Goal: Communication & Community: Ask a question

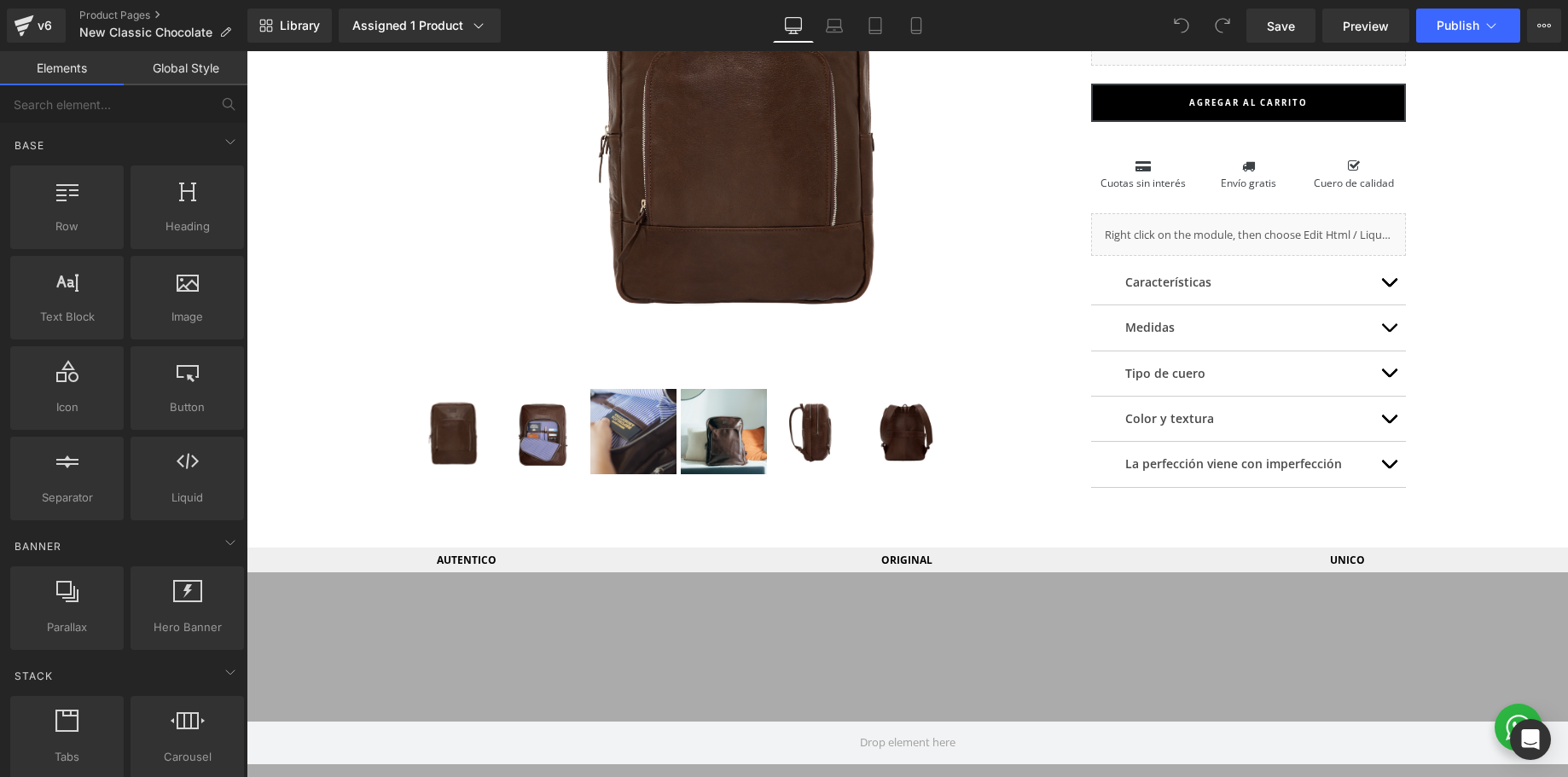
scroll to position [418, 0]
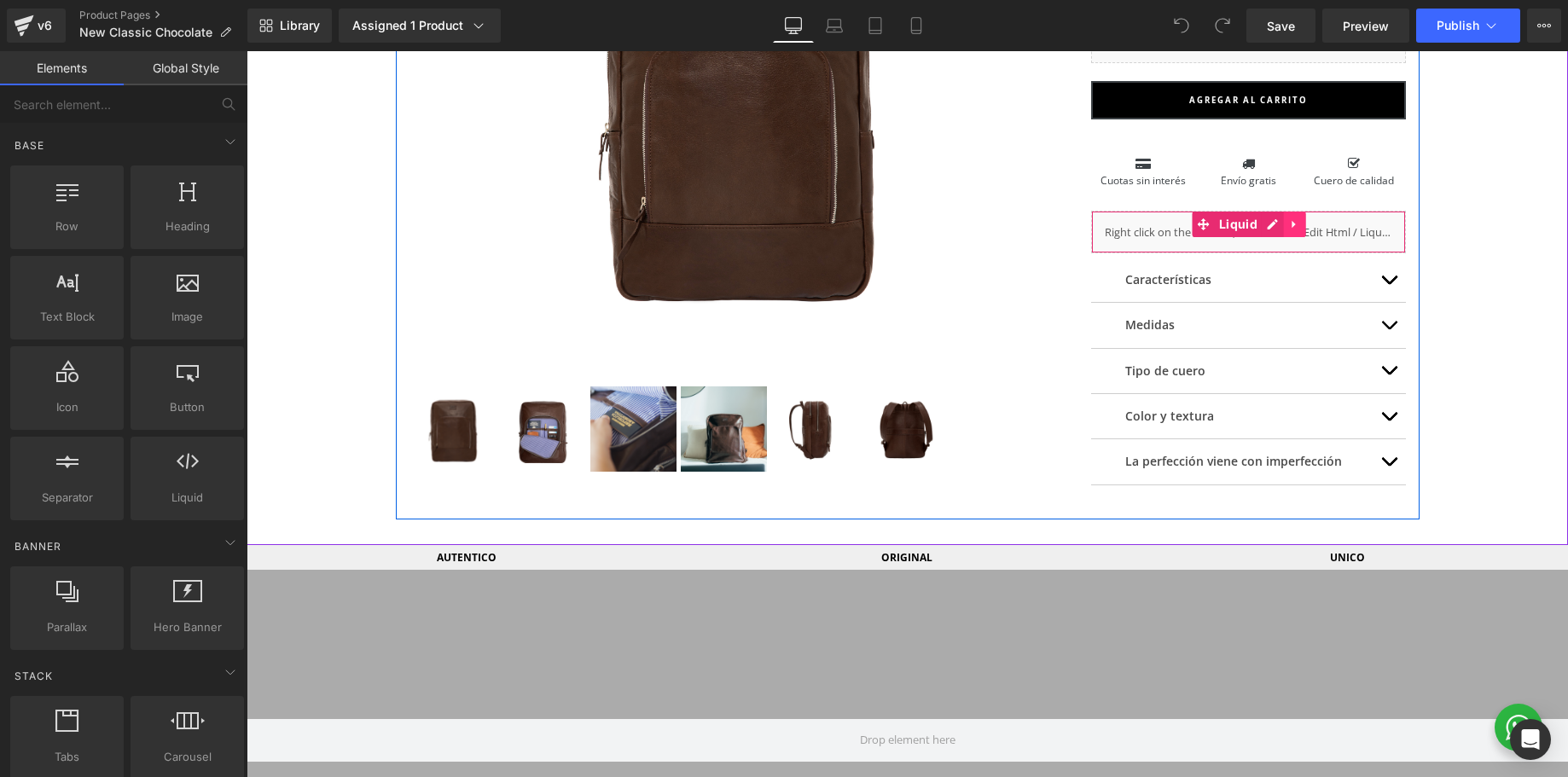
click at [1293, 227] on icon at bounding box center [1295, 223] width 12 height 12
click at [1282, 226] on icon at bounding box center [1285, 224] width 12 height 12
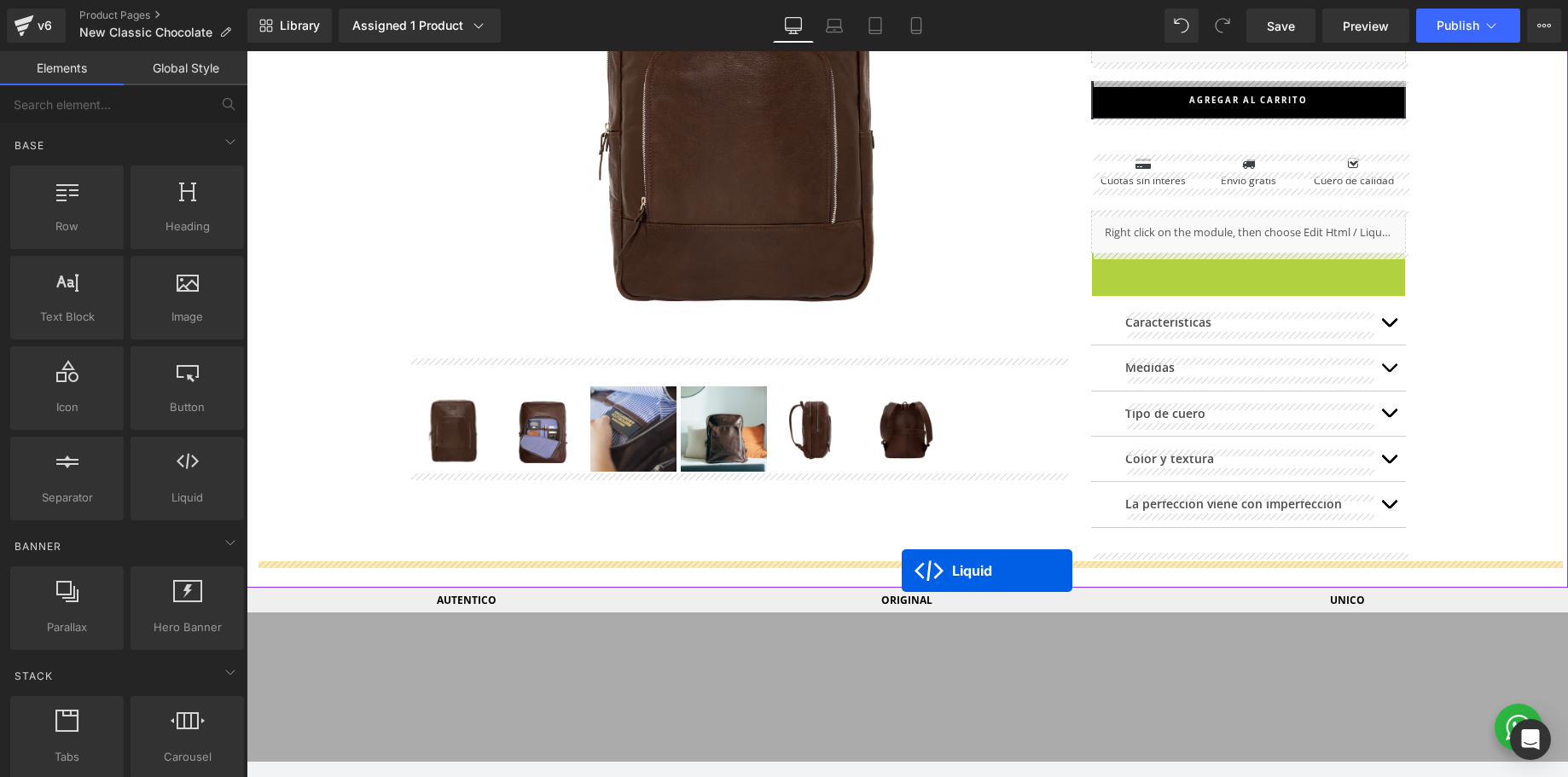
drag, startPoint x: 1203, startPoint y: 266, endPoint x: 902, endPoint y: 571, distance: 428.5
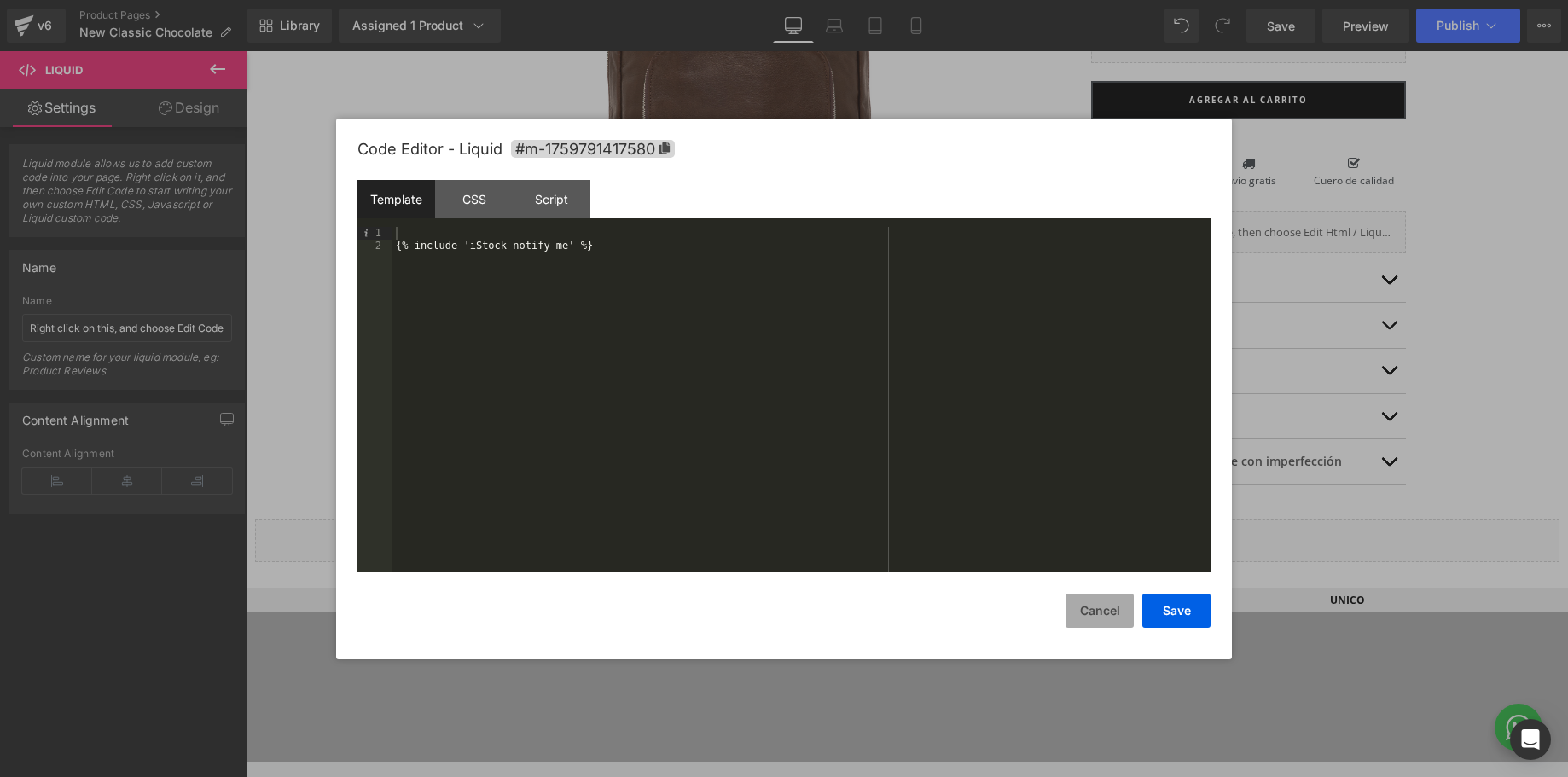
click at [1100, 617] on button "Cancel" at bounding box center [1099, 611] width 68 height 34
click at [605, 246] on div "{% include 'iStock-notify-me' %}" at bounding box center [802, 412] width 818 height 371
drag, startPoint x: 661, startPoint y: 246, endPoint x: 395, endPoint y: 248, distance: 266.0
click at [395, 248] on div "{% include 'iStock-notify-me' %}" at bounding box center [802, 412] width 818 height 371
click at [1190, 608] on button "Save" at bounding box center [1176, 611] width 68 height 34
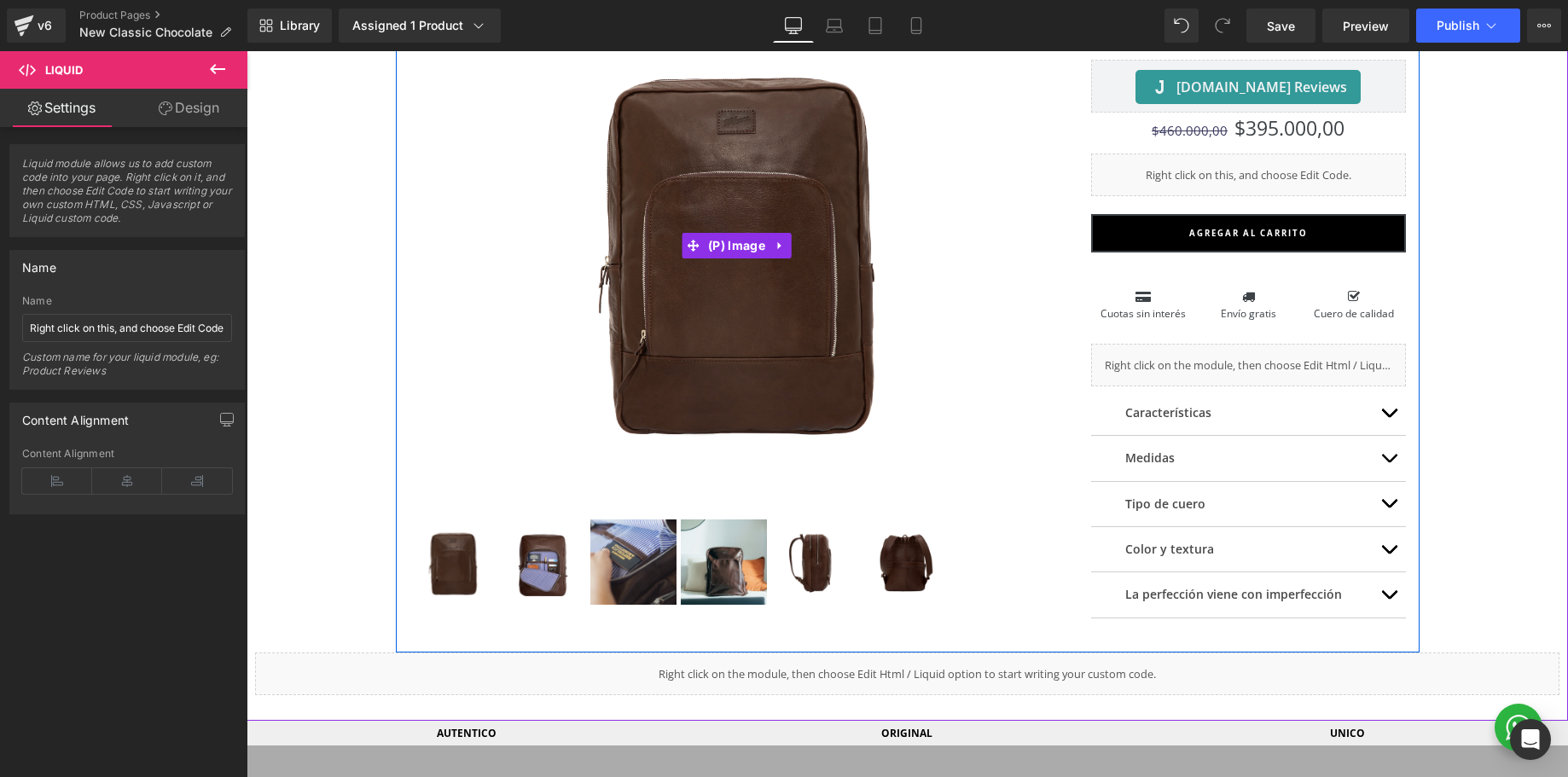
scroll to position [292, 0]
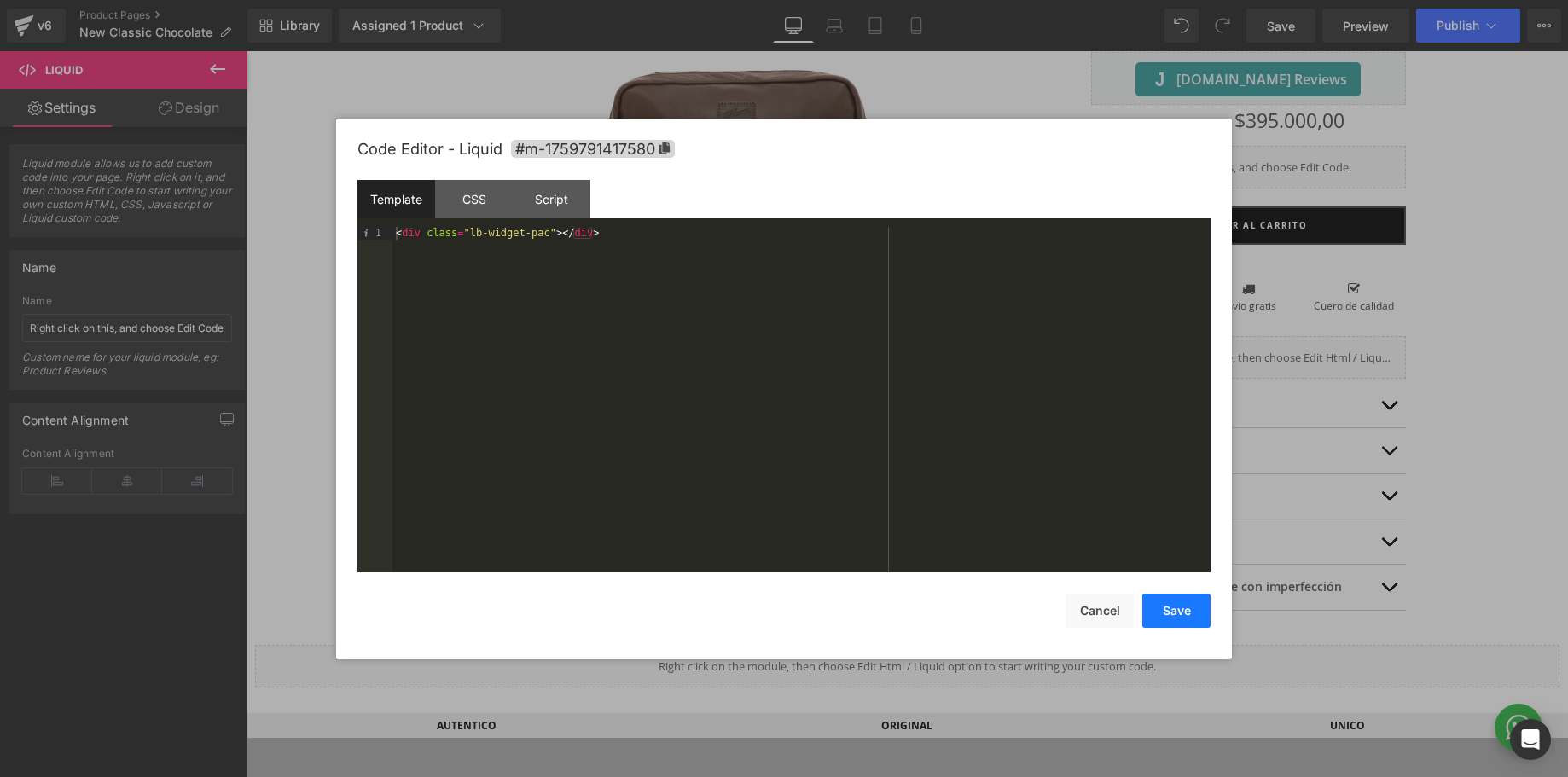
click at [1195, 619] on button "Save" at bounding box center [1176, 611] width 68 height 34
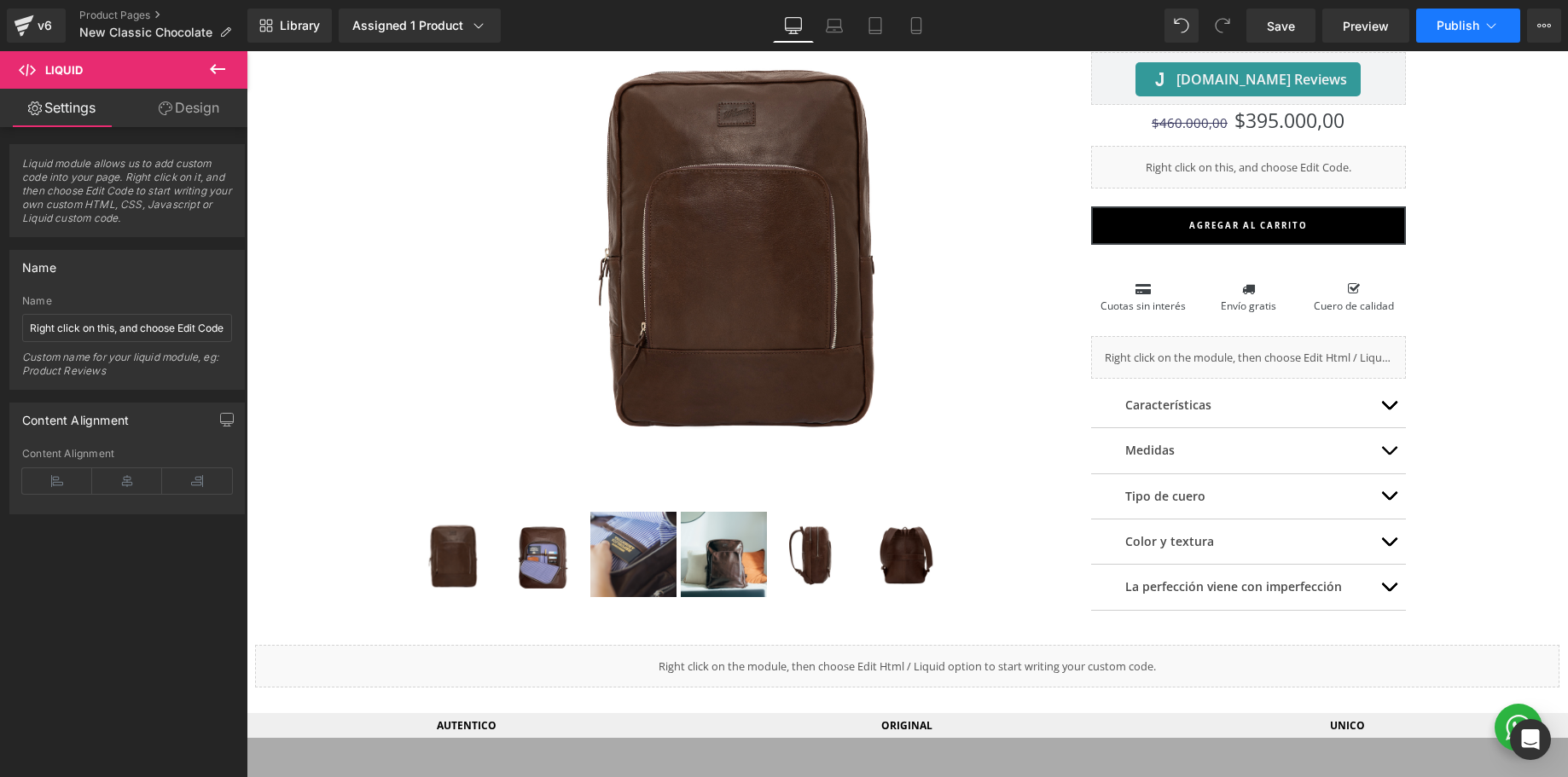
click at [1429, 24] on button "Publish" at bounding box center [1468, 26] width 104 height 34
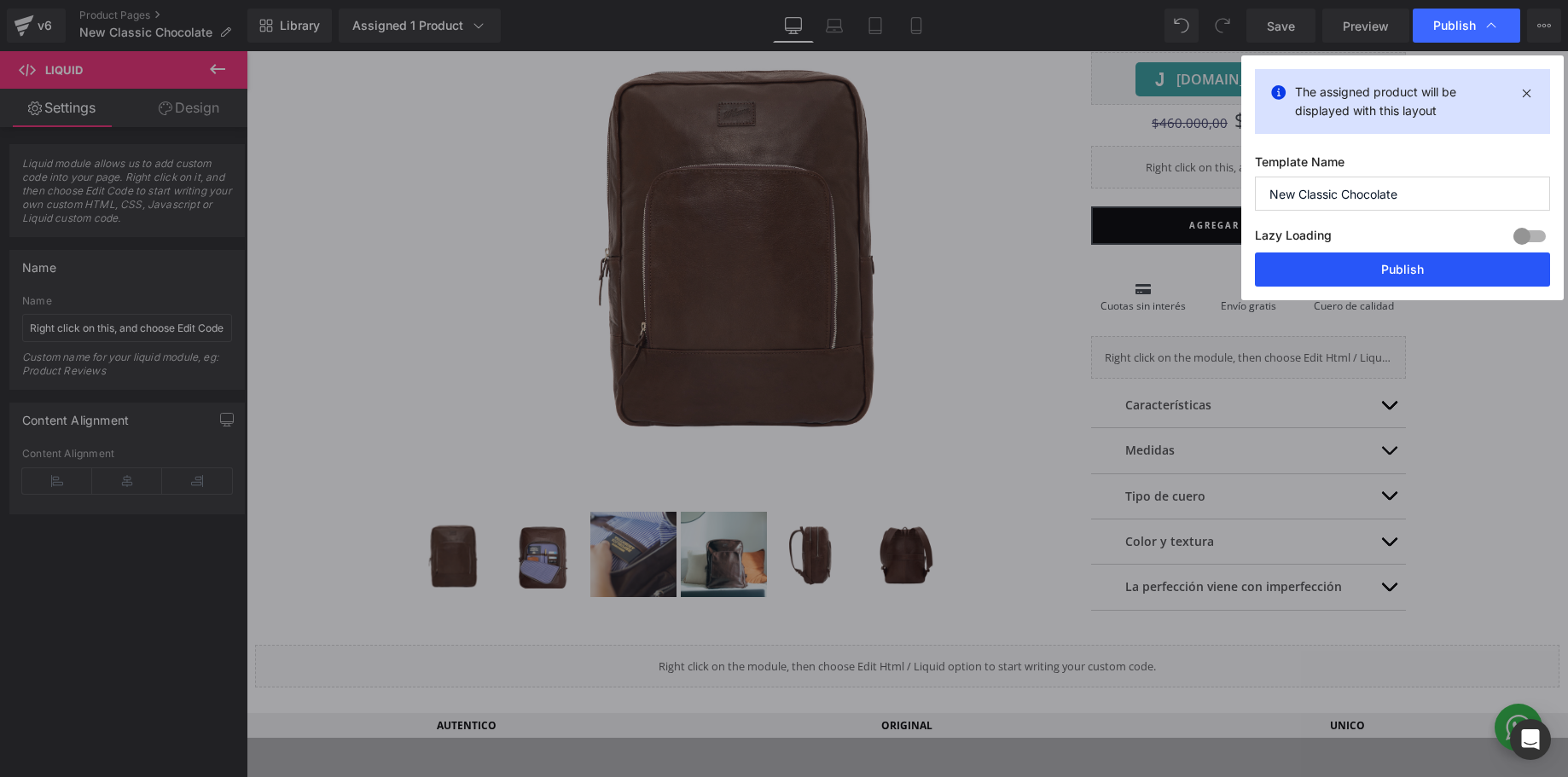
click at [1345, 261] on button "Publish" at bounding box center [1403, 269] width 295 height 34
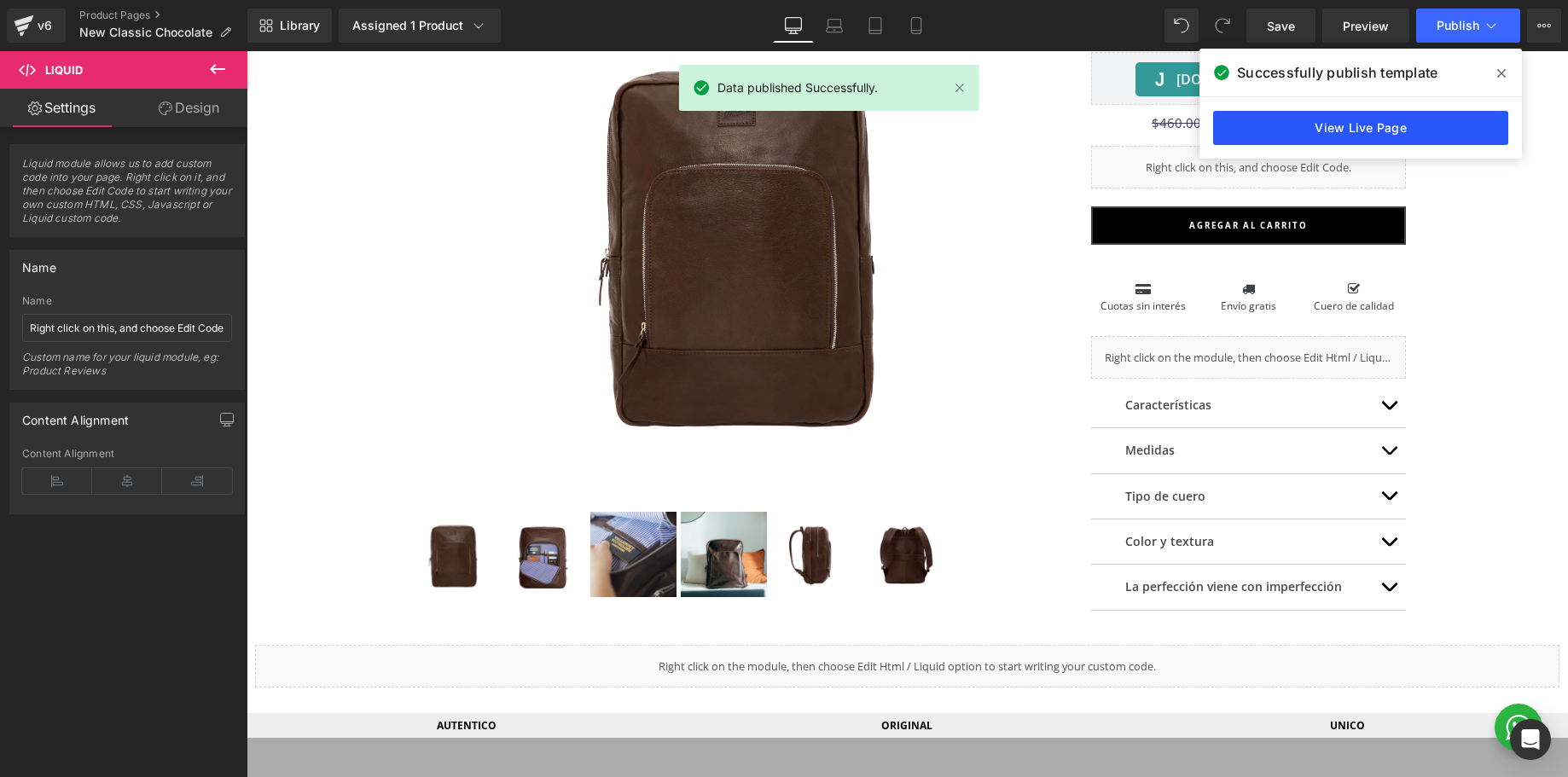
click at [1279, 120] on link "View Live Page" at bounding box center [1361, 128] width 295 height 34
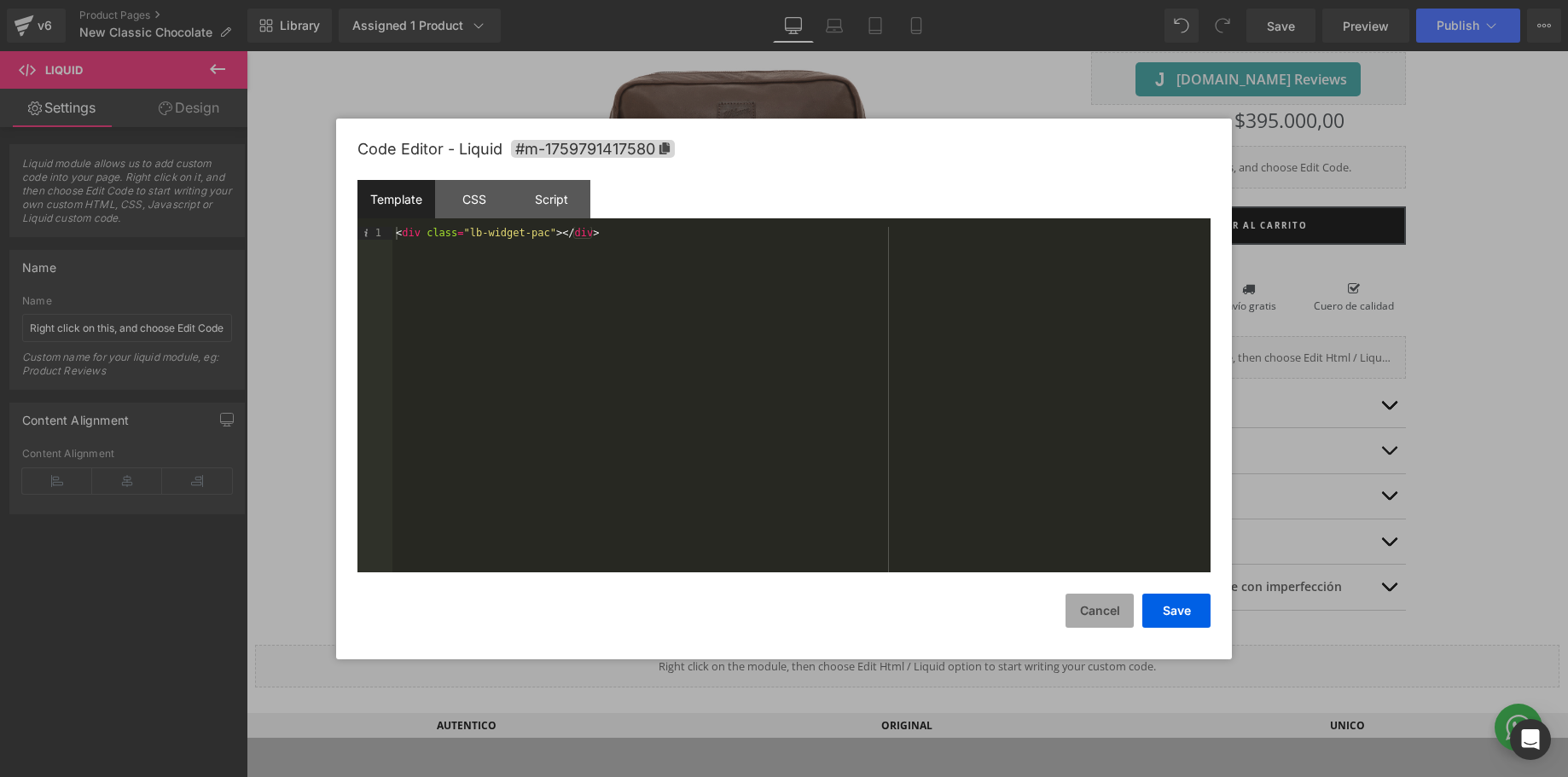
click at [1114, 617] on button "Cancel" at bounding box center [1099, 611] width 68 height 34
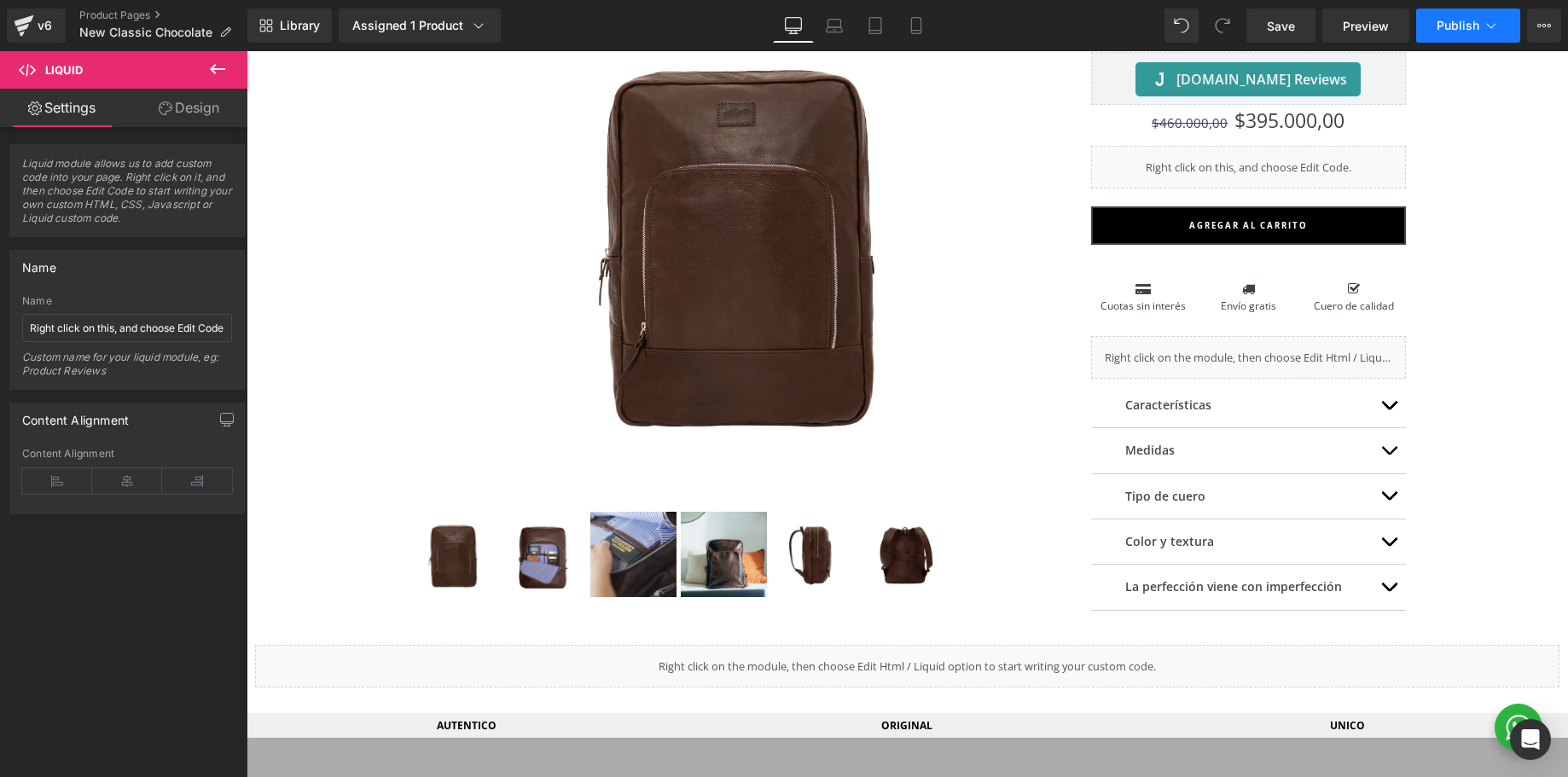
click at [1430, 38] on button "Publish" at bounding box center [1468, 26] width 104 height 34
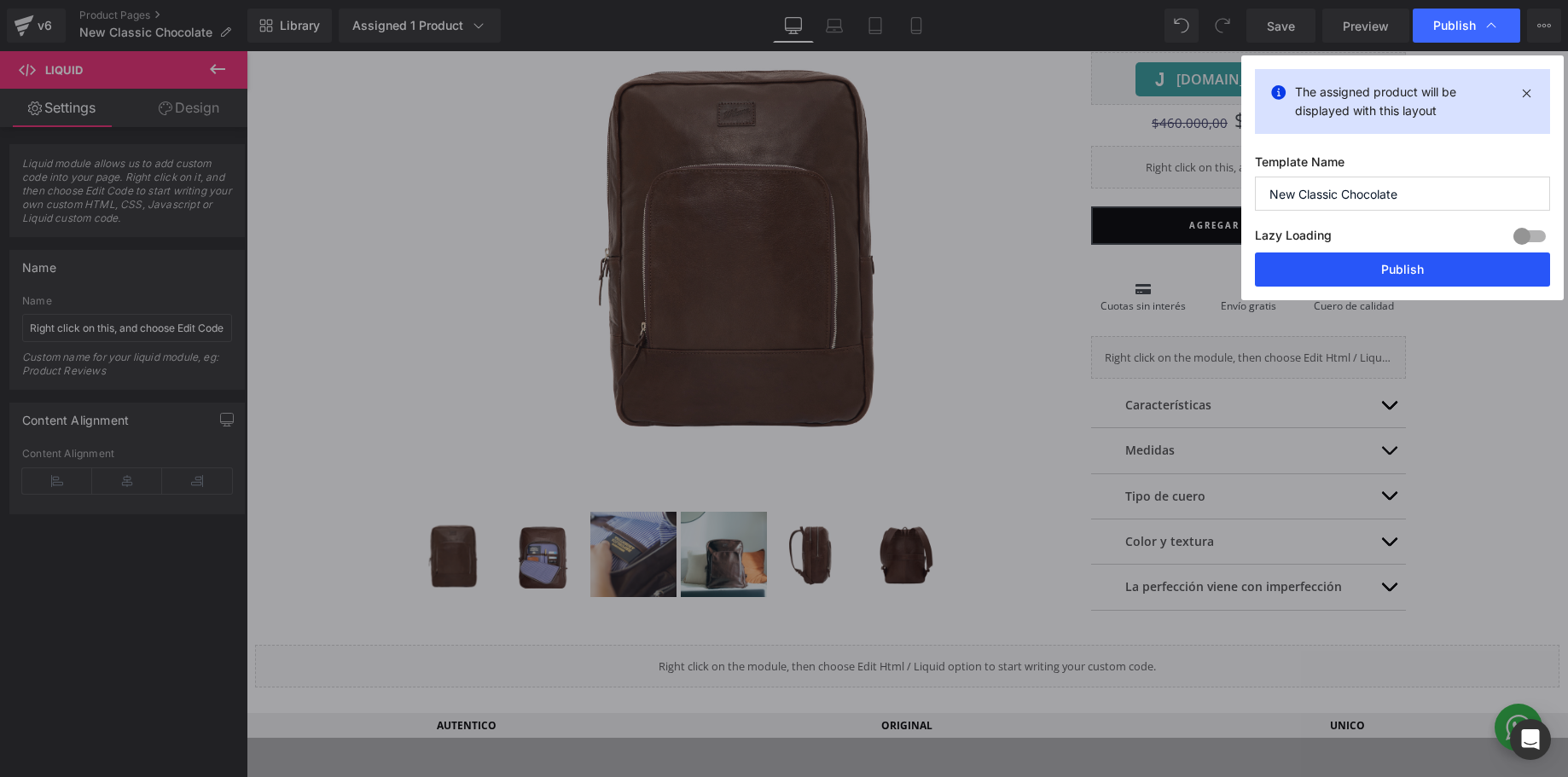
click at [1388, 282] on button "Publish" at bounding box center [1403, 269] width 295 height 34
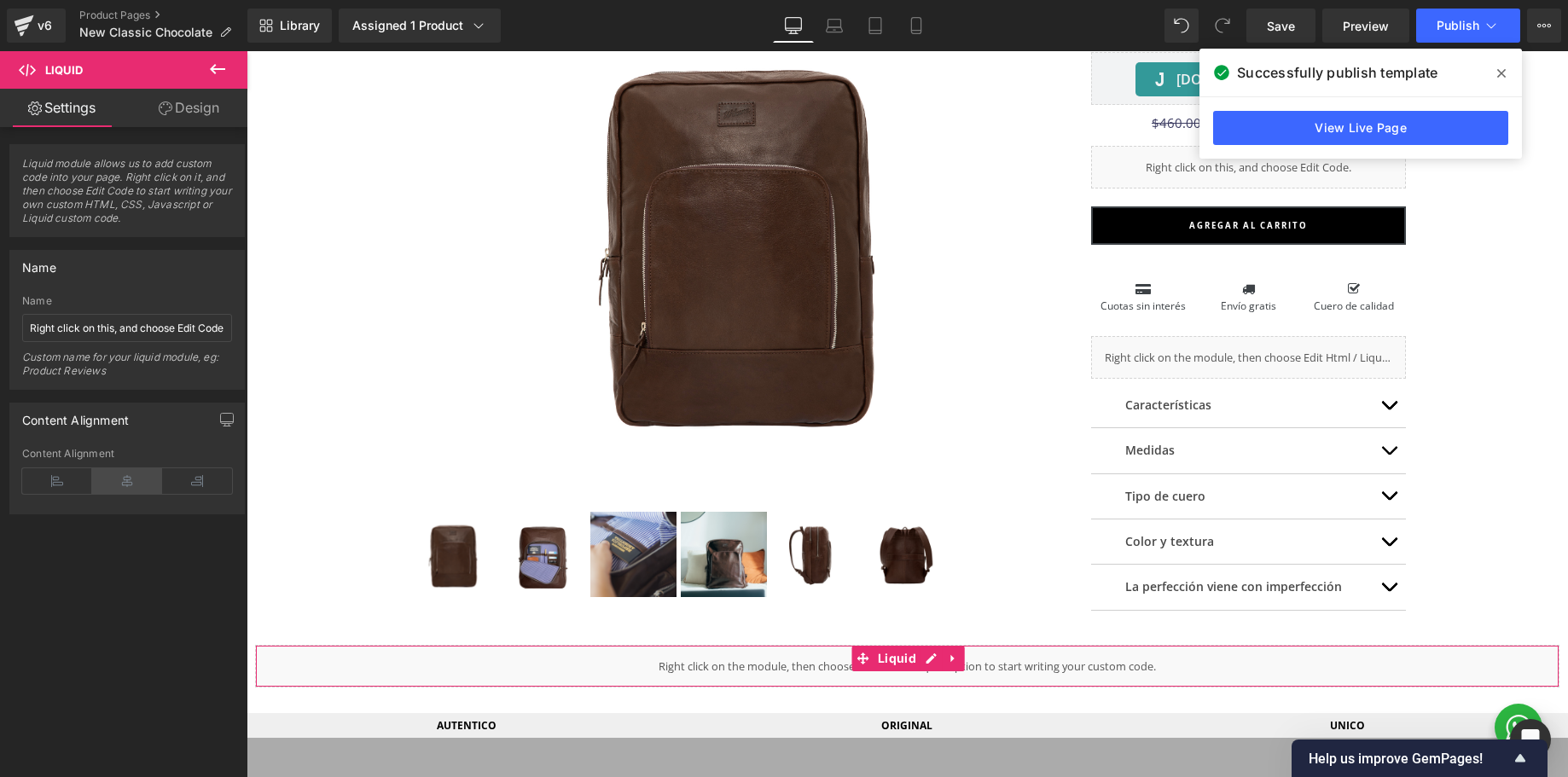
click at [124, 472] on icon at bounding box center [126, 481] width 70 height 26
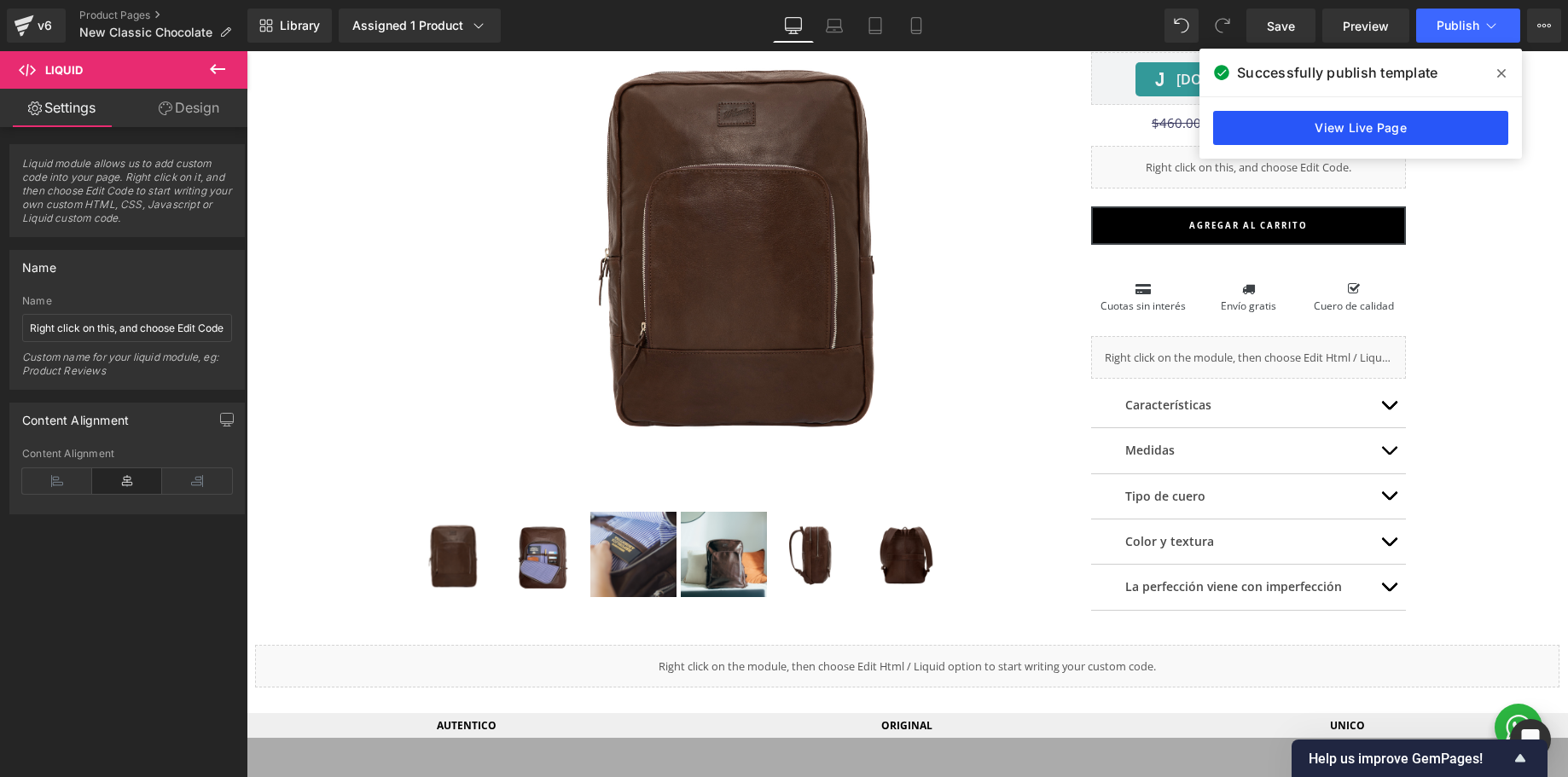
click at [1345, 120] on link "View Live Page" at bounding box center [1361, 128] width 295 height 34
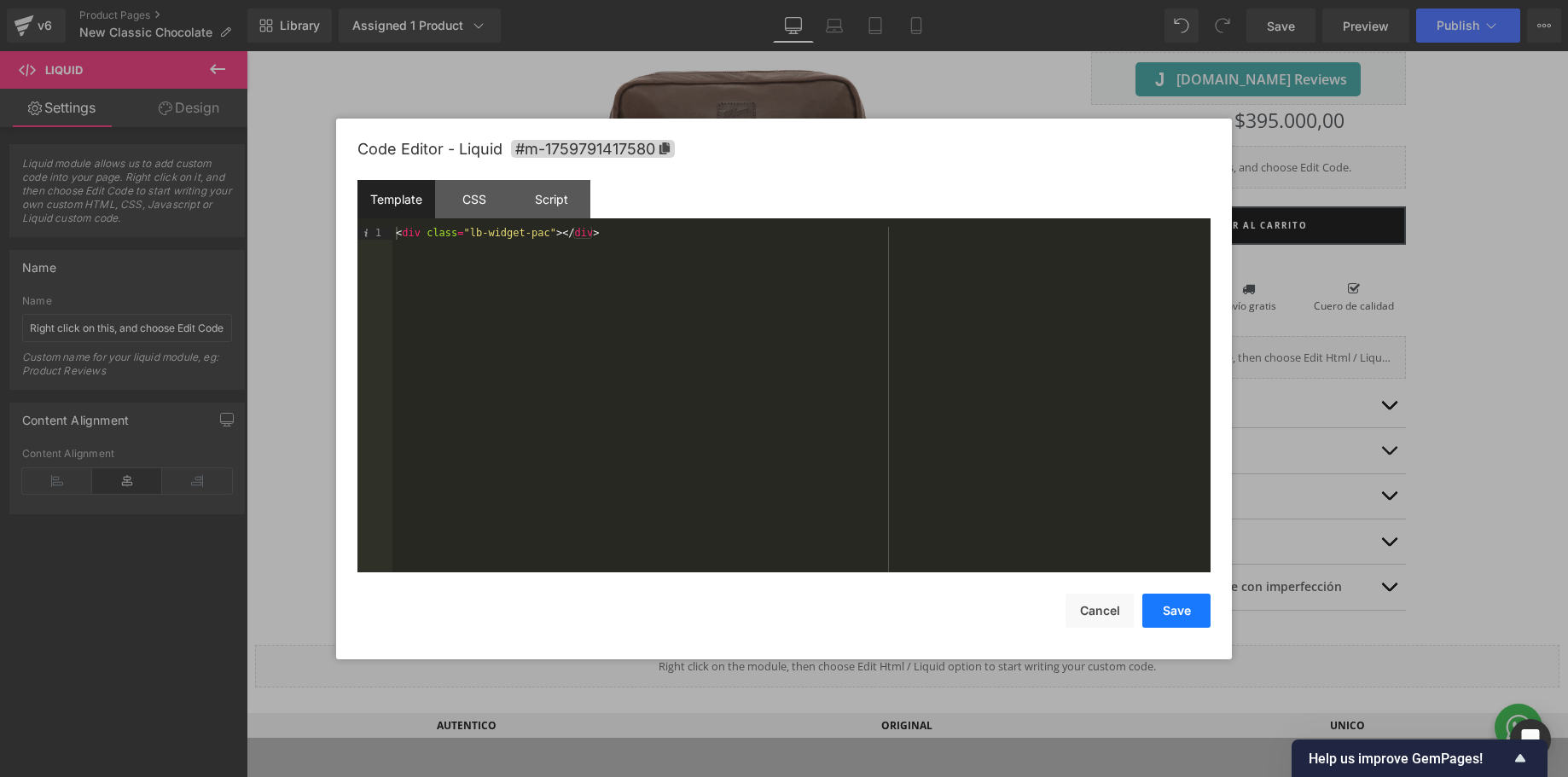
click at [1173, 606] on button "Save" at bounding box center [1176, 611] width 68 height 34
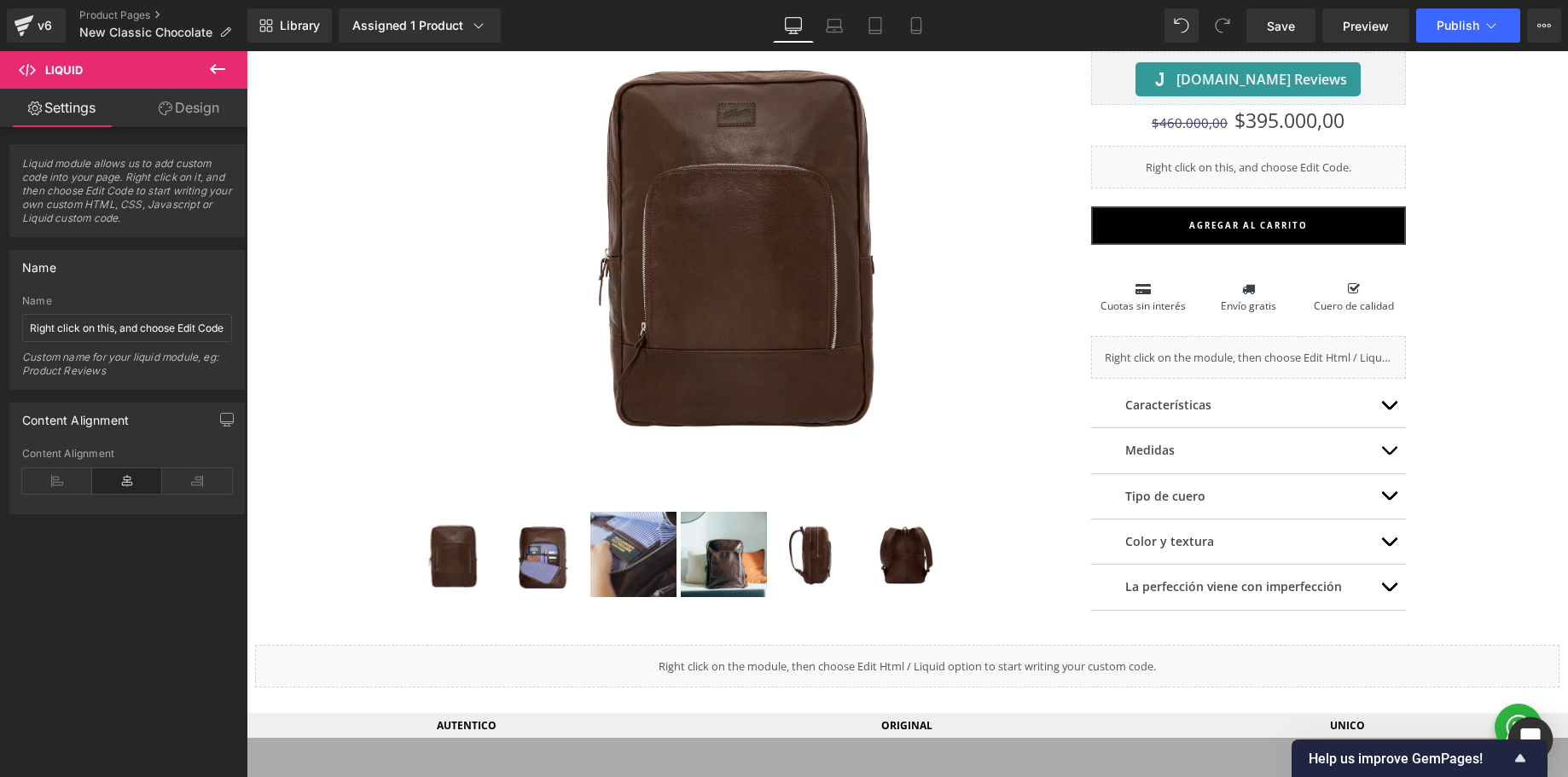
click at [1533, 726] on div "Open Intercom Messenger" at bounding box center [1531, 740] width 45 height 45
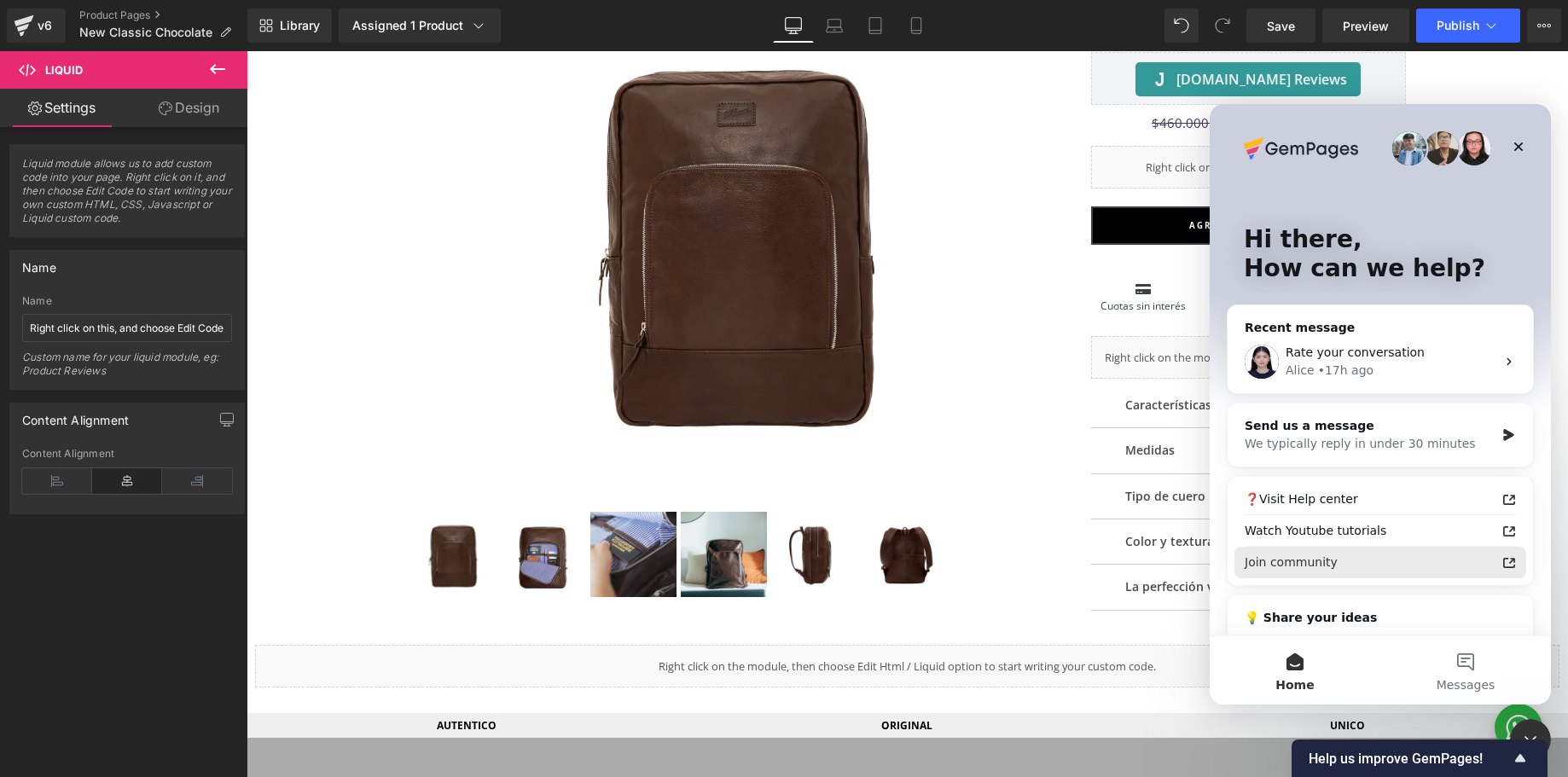
scroll to position [0, 0]
click at [1331, 372] on div "• 17h ago" at bounding box center [1346, 371] width 56 height 18
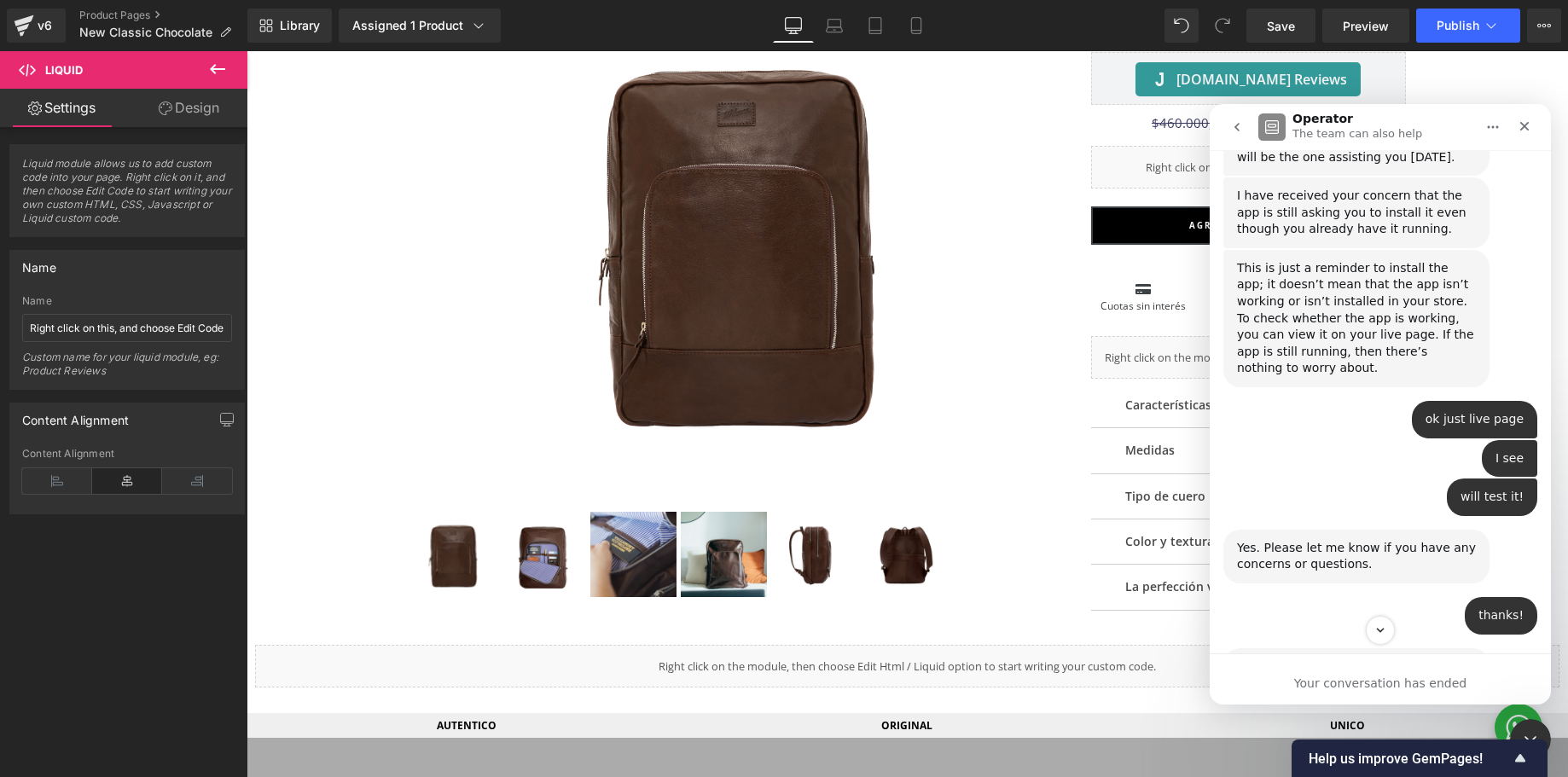
scroll to position [1379, 0]
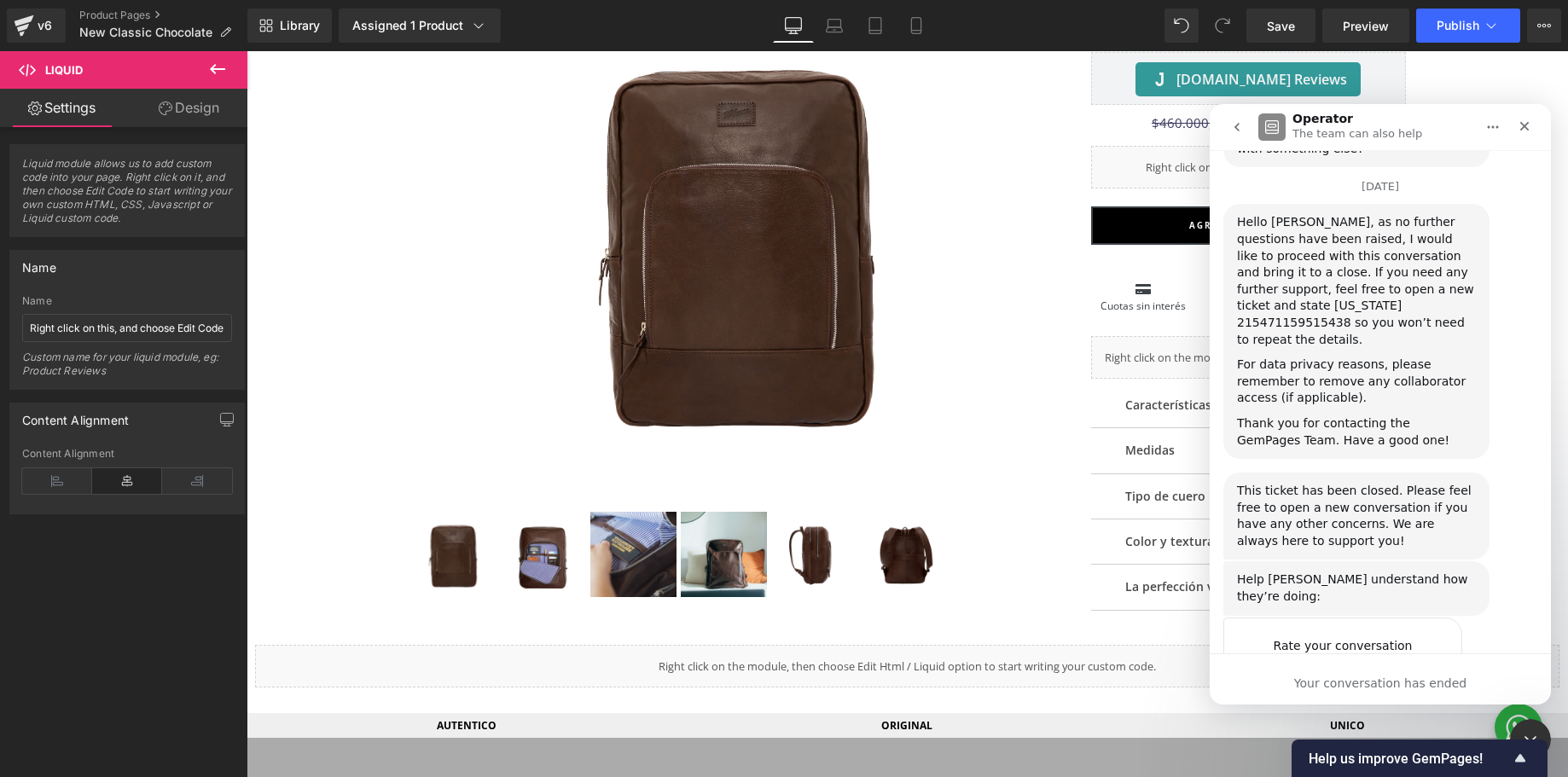
click at [1284, 676] on div "Your conversation has ended" at bounding box center [1380, 683] width 342 height 18
click at [1248, 122] on button "go back" at bounding box center [1237, 127] width 33 height 33
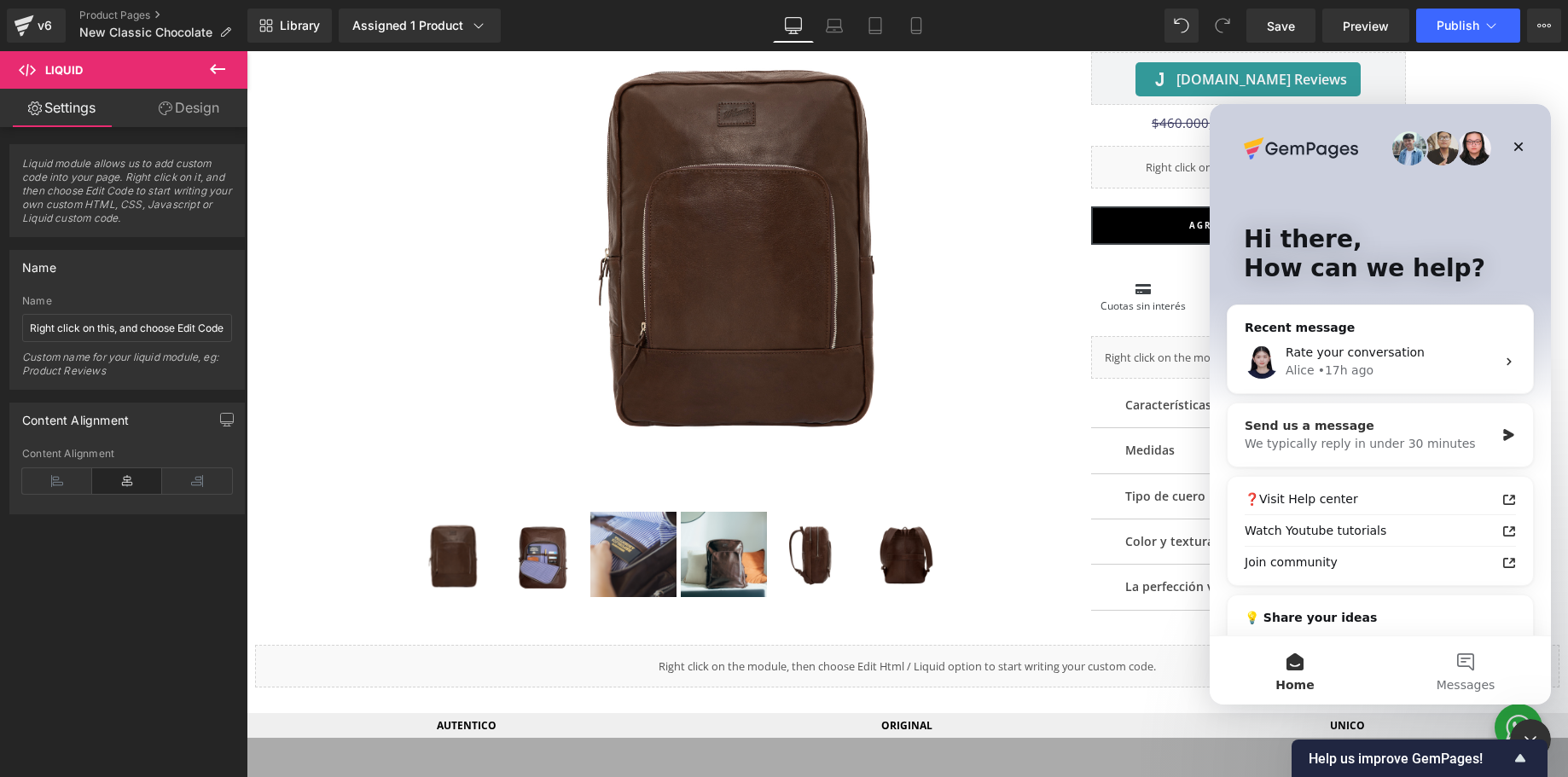
click at [1343, 439] on div "We typically reply in under 30 minutes" at bounding box center [1369, 444] width 250 height 18
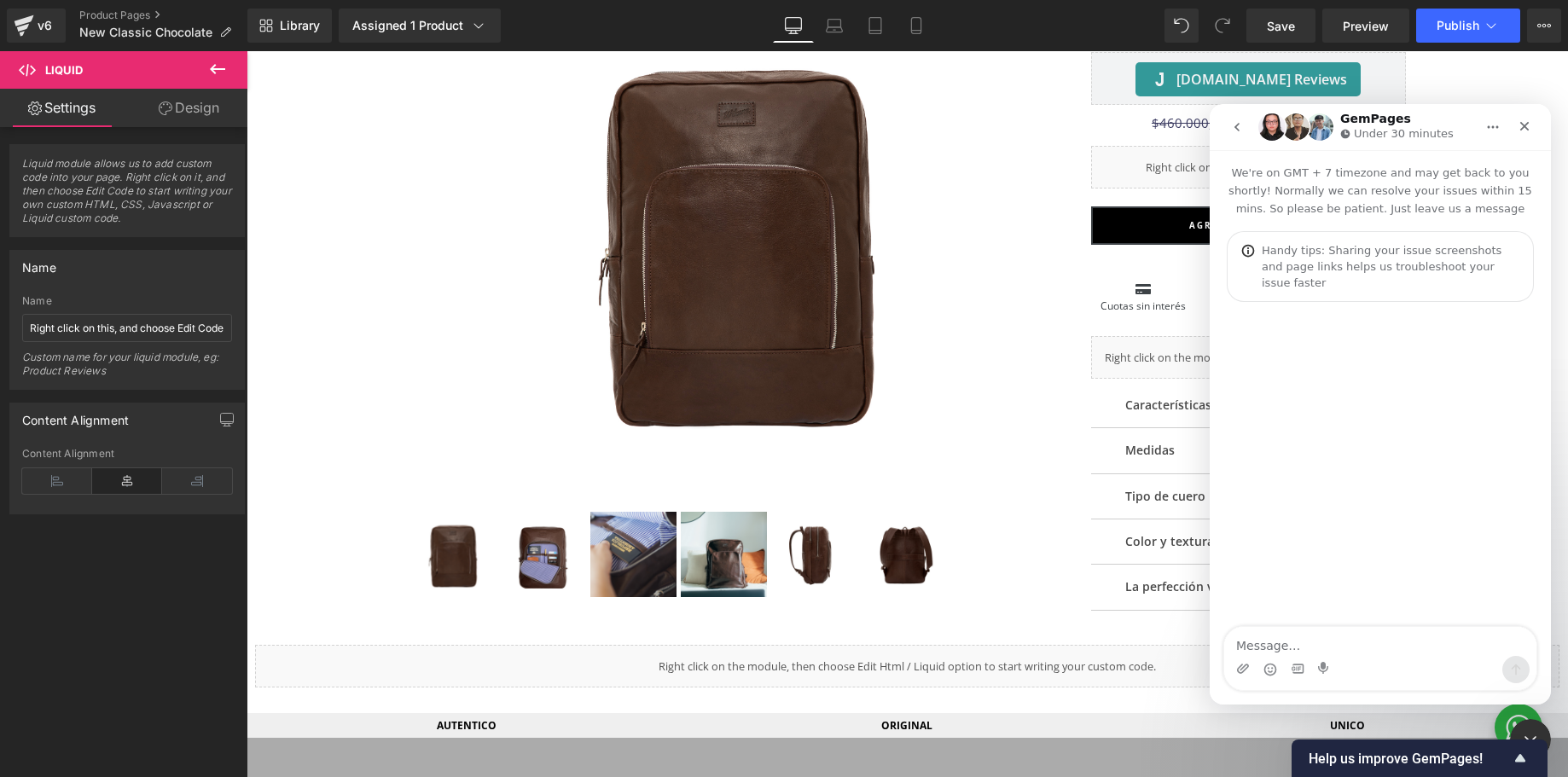
click at [1258, 646] on textarea "Message…" at bounding box center [1381, 641] width 313 height 29
type textarea "hi there im wondering if this guide works both for v6 and v7"
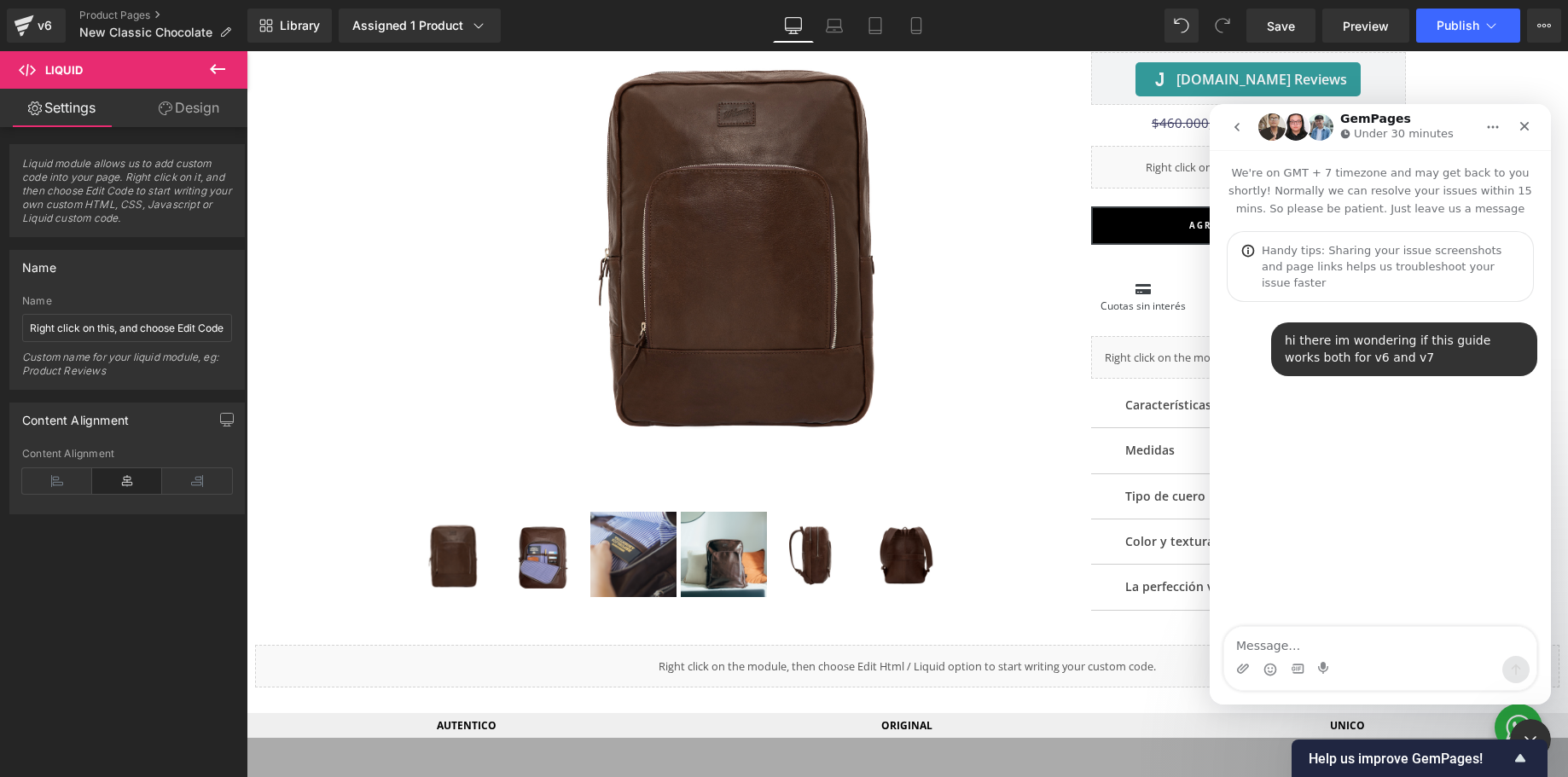
click at [1300, 645] on textarea "Message…" at bounding box center [1381, 641] width 313 height 29
type textarea "https://selleasy.helpkit.so/integrations/5bfNW9ZGZuf9bDYMrFWUAS/how-to-integrat…"
type textarea "i"
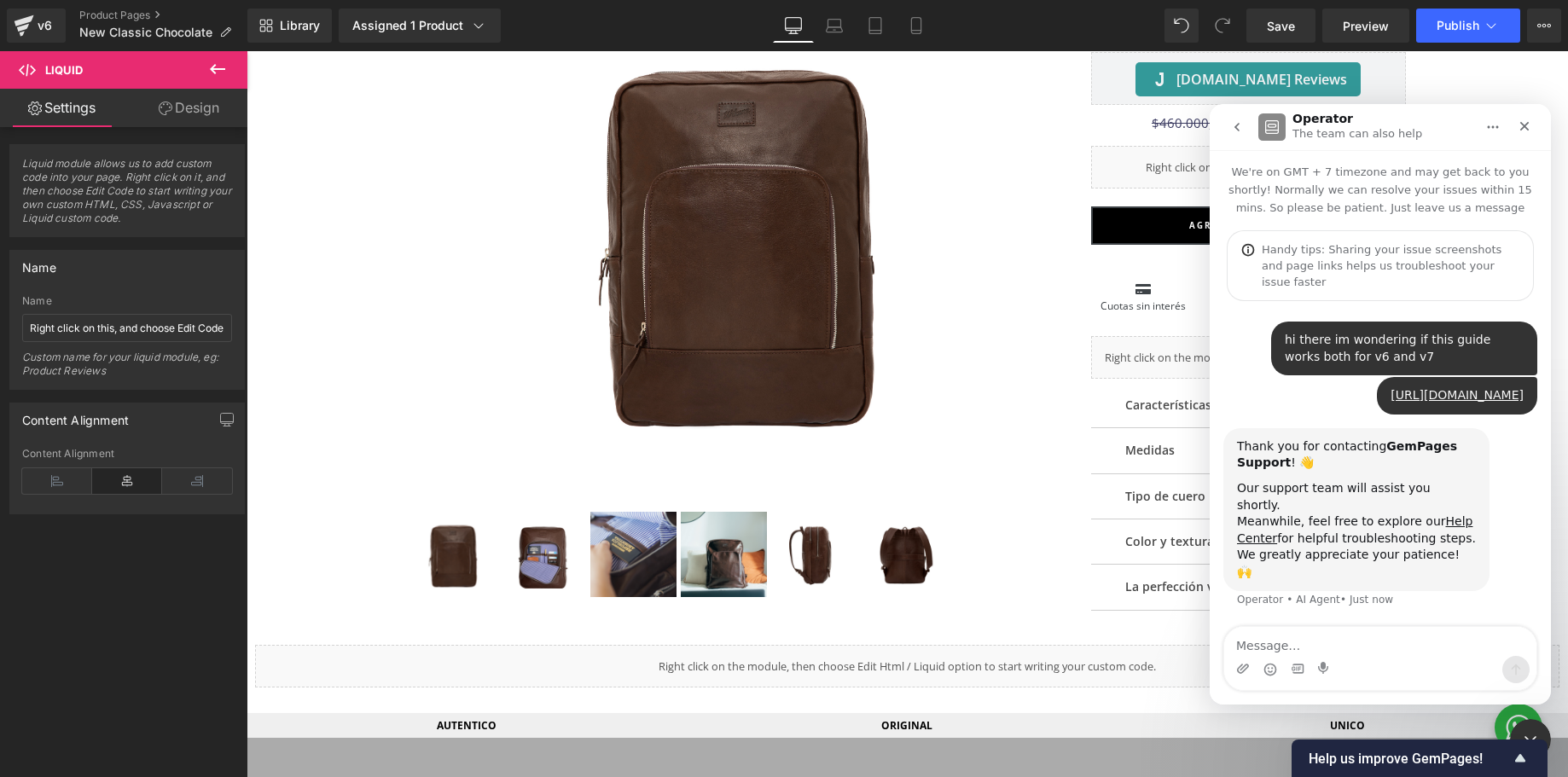
scroll to position [18, 0]
click at [1276, 649] on textarea "Message…" at bounding box center [1381, 641] width 313 height 29
paste textarea "I’m currently testing in v6, but plan to switch to v7 for all new pages. Howeve…"
type textarea "I’m currently testing in v6, but plan to switch to v7 for all new pages. Howeve…"
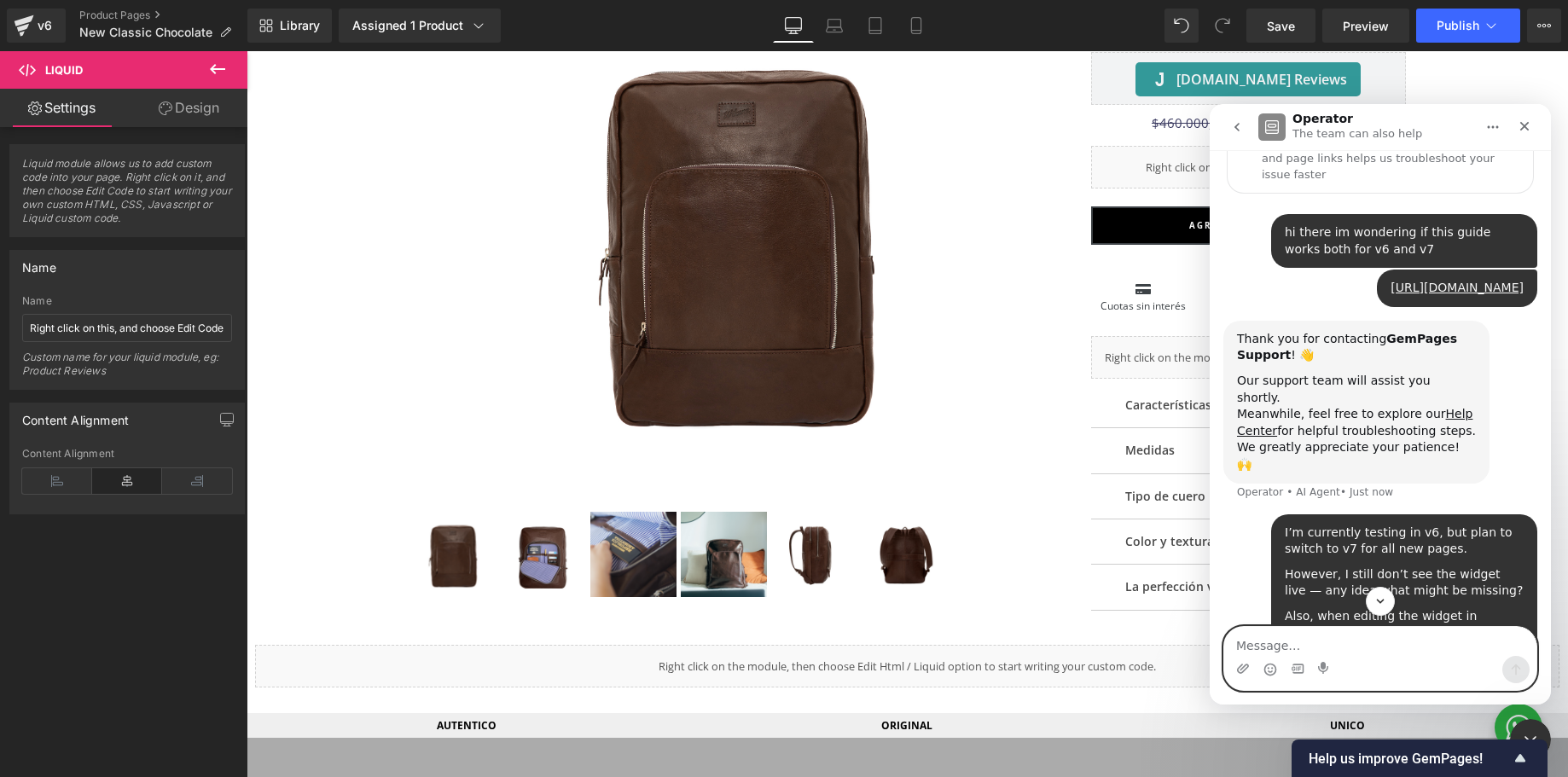
scroll to position [110, 0]
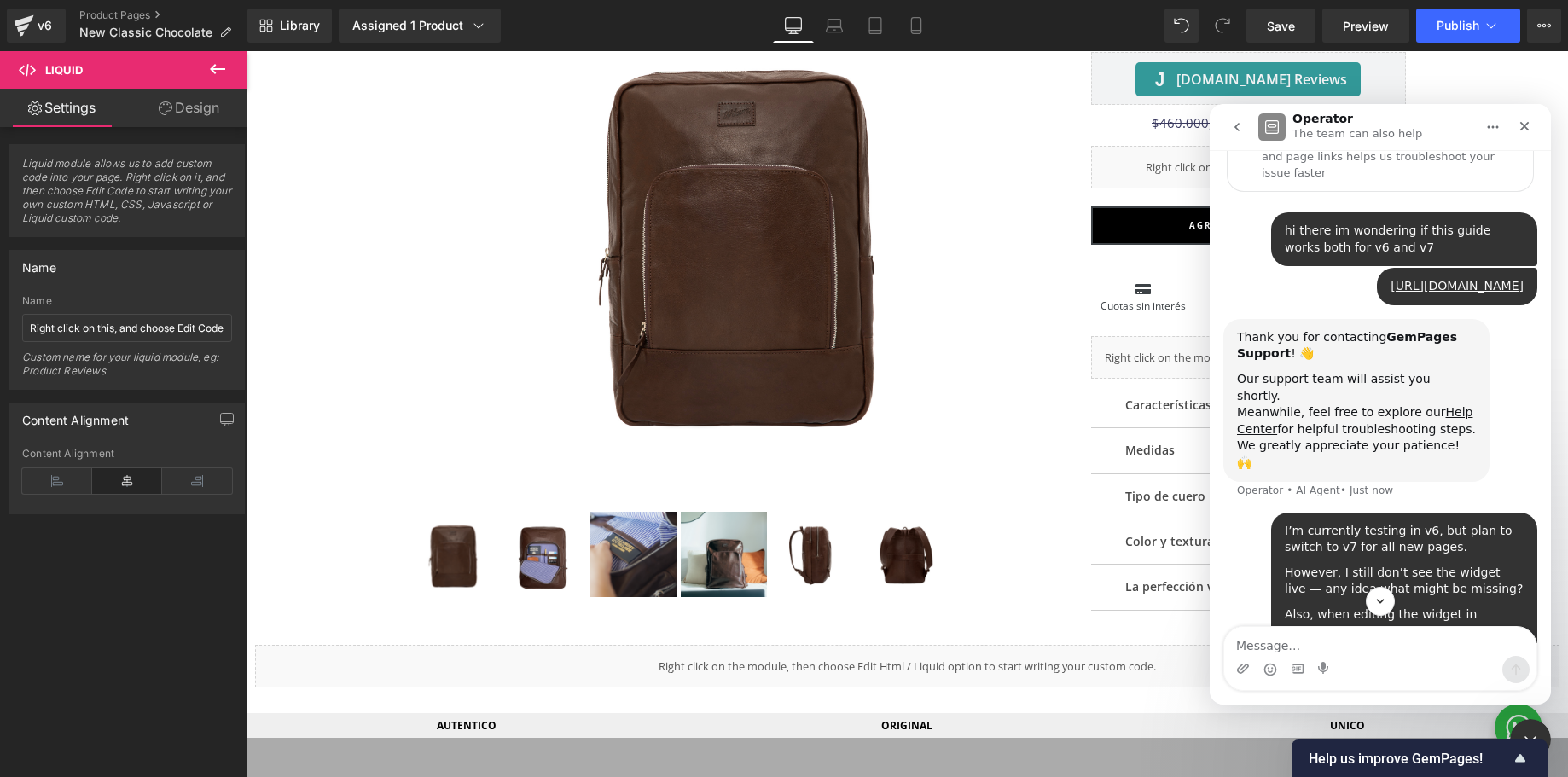
click at [475, 312] on div at bounding box center [784, 363] width 1568 height 726
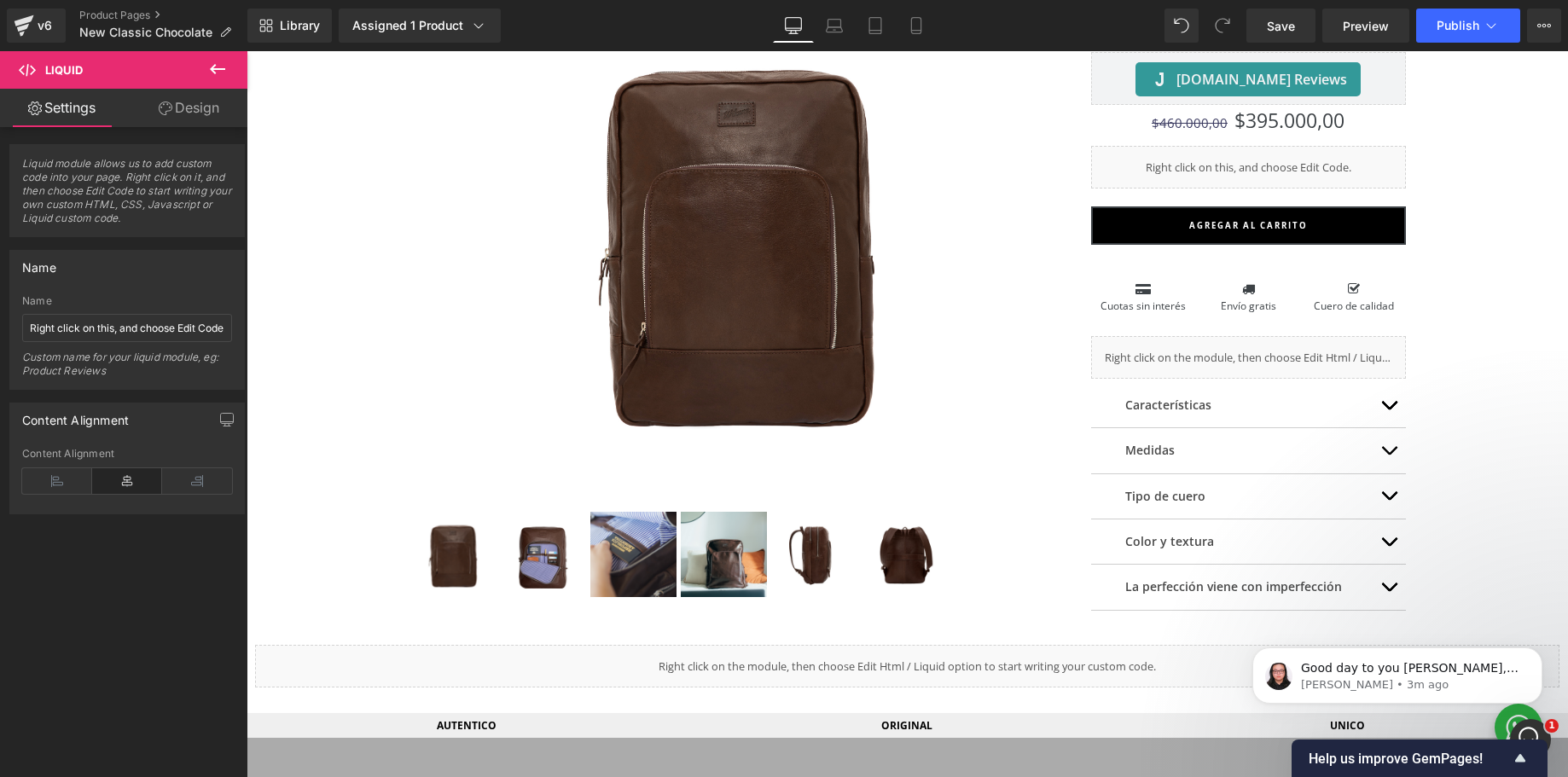
scroll to position [0, 0]
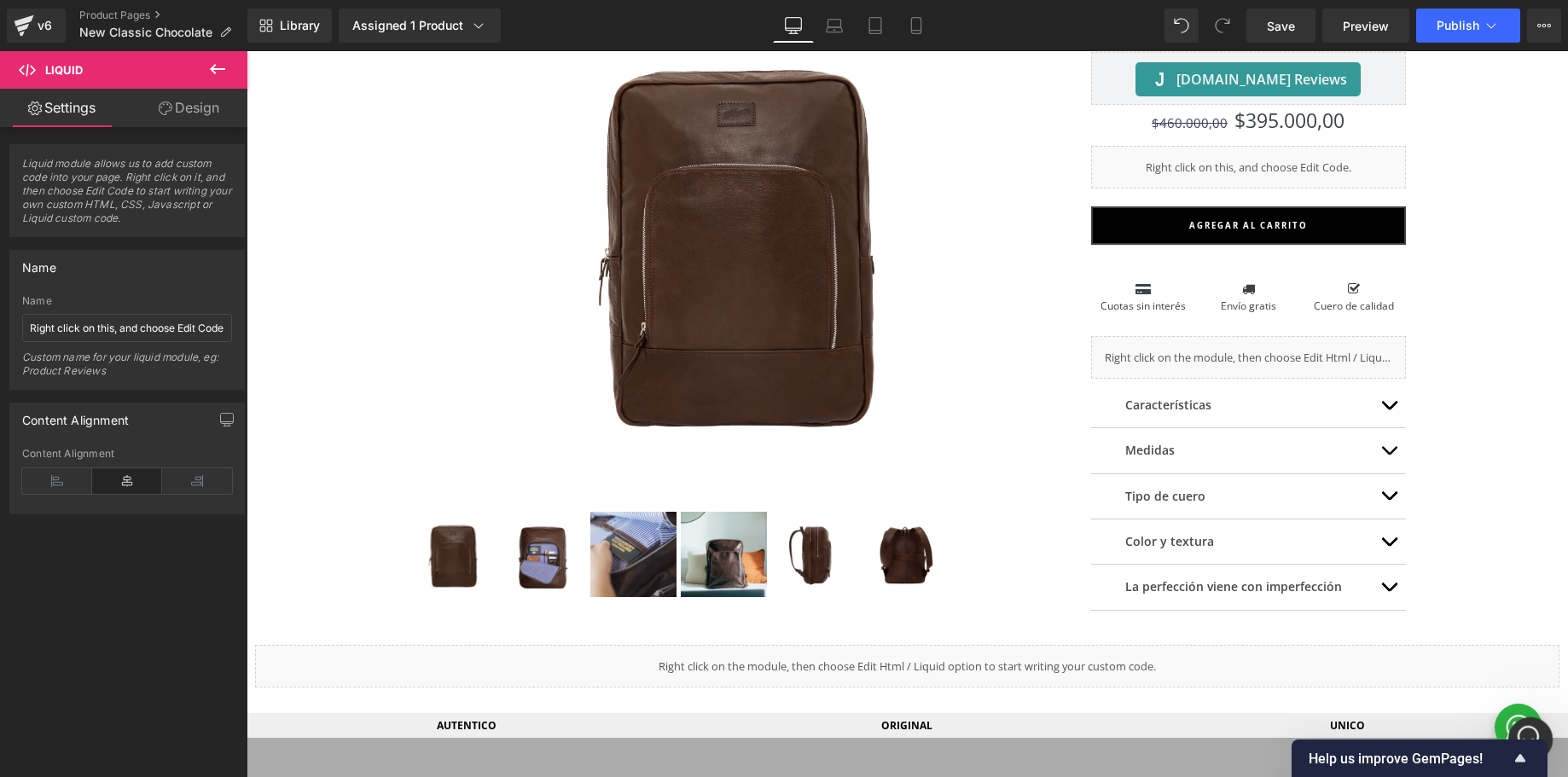
click at [1524, 727] on icon "Open Intercom Messenger" at bounding box center [1528, 738] width 28 height 28
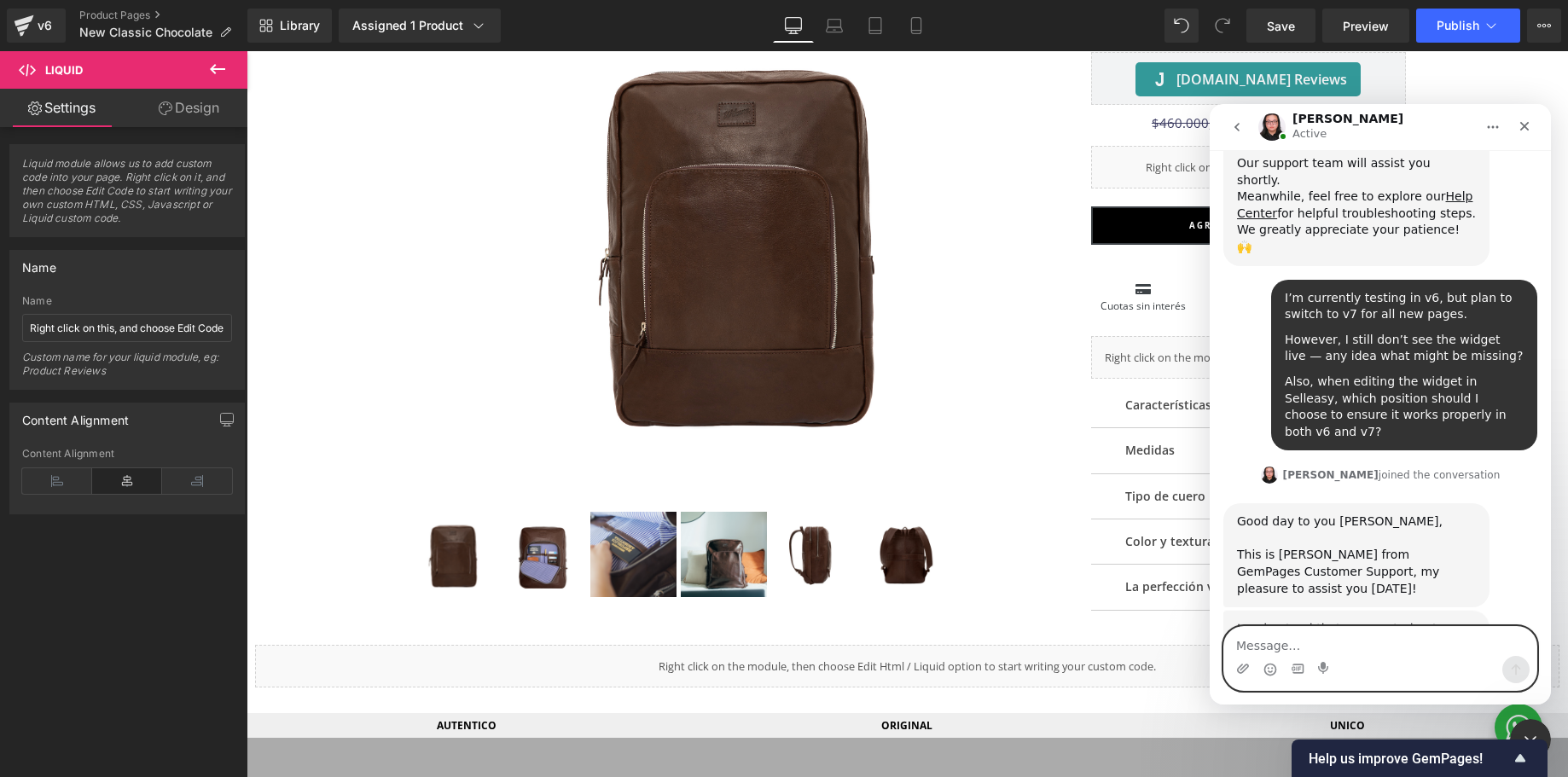
scroll to position [465, 0]
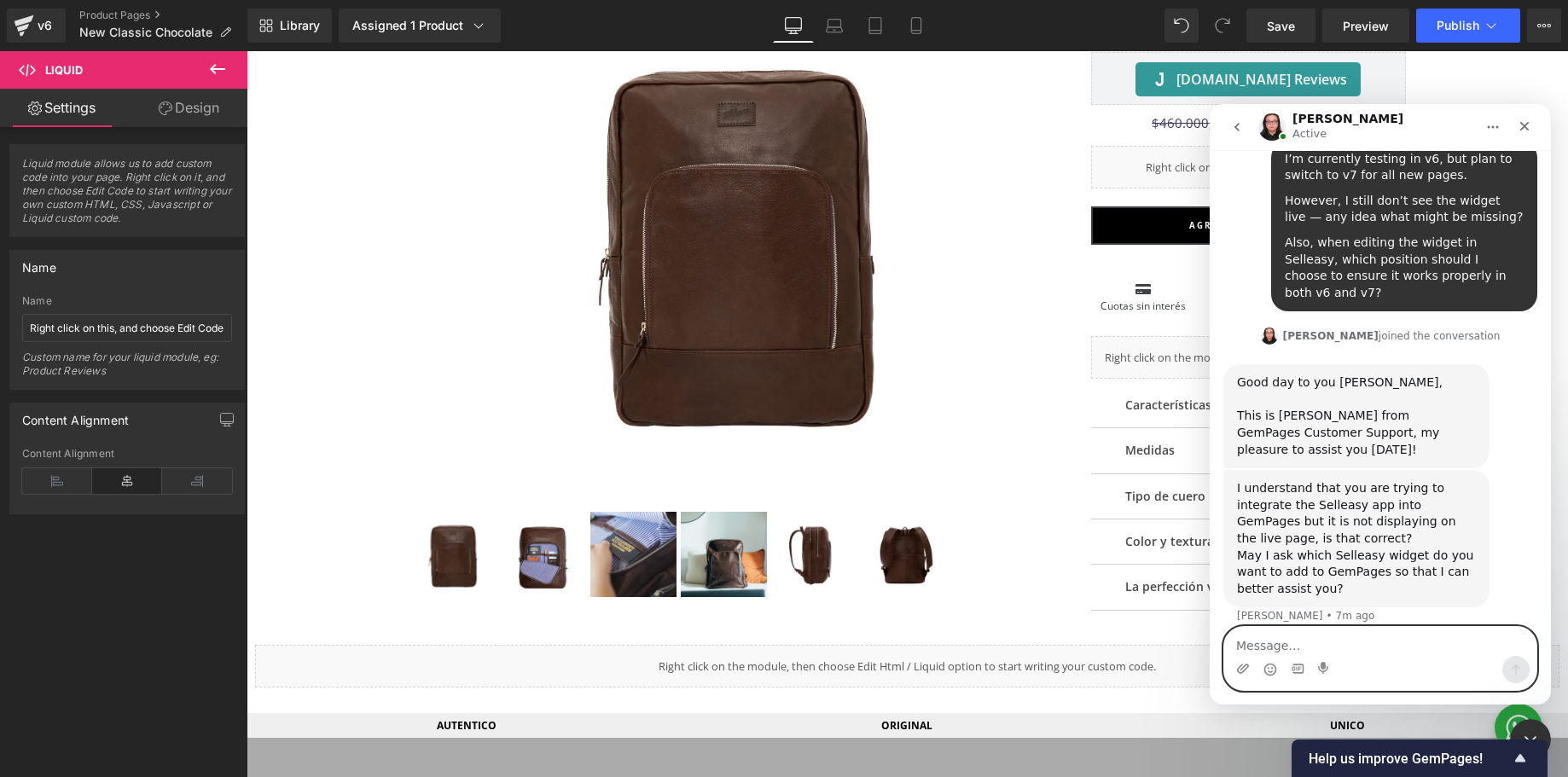
click at [1344, 649] on textarea "Message…" at bounding box center [1381, 641] width 313 height 29
type textarea "yes product add-ons"
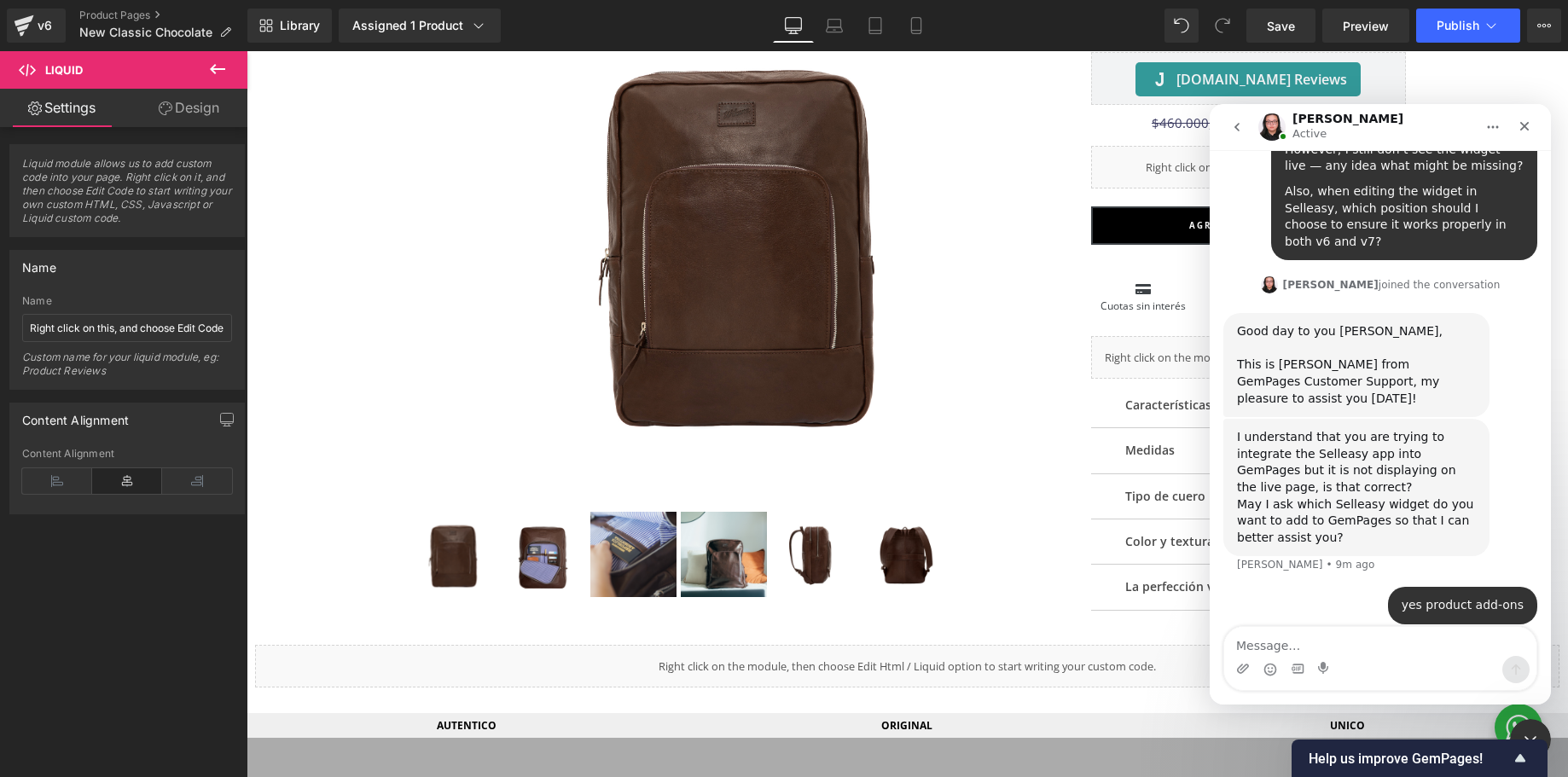
click at [34, 26] on div at bounding box center [784, 363] width 1568 height 726
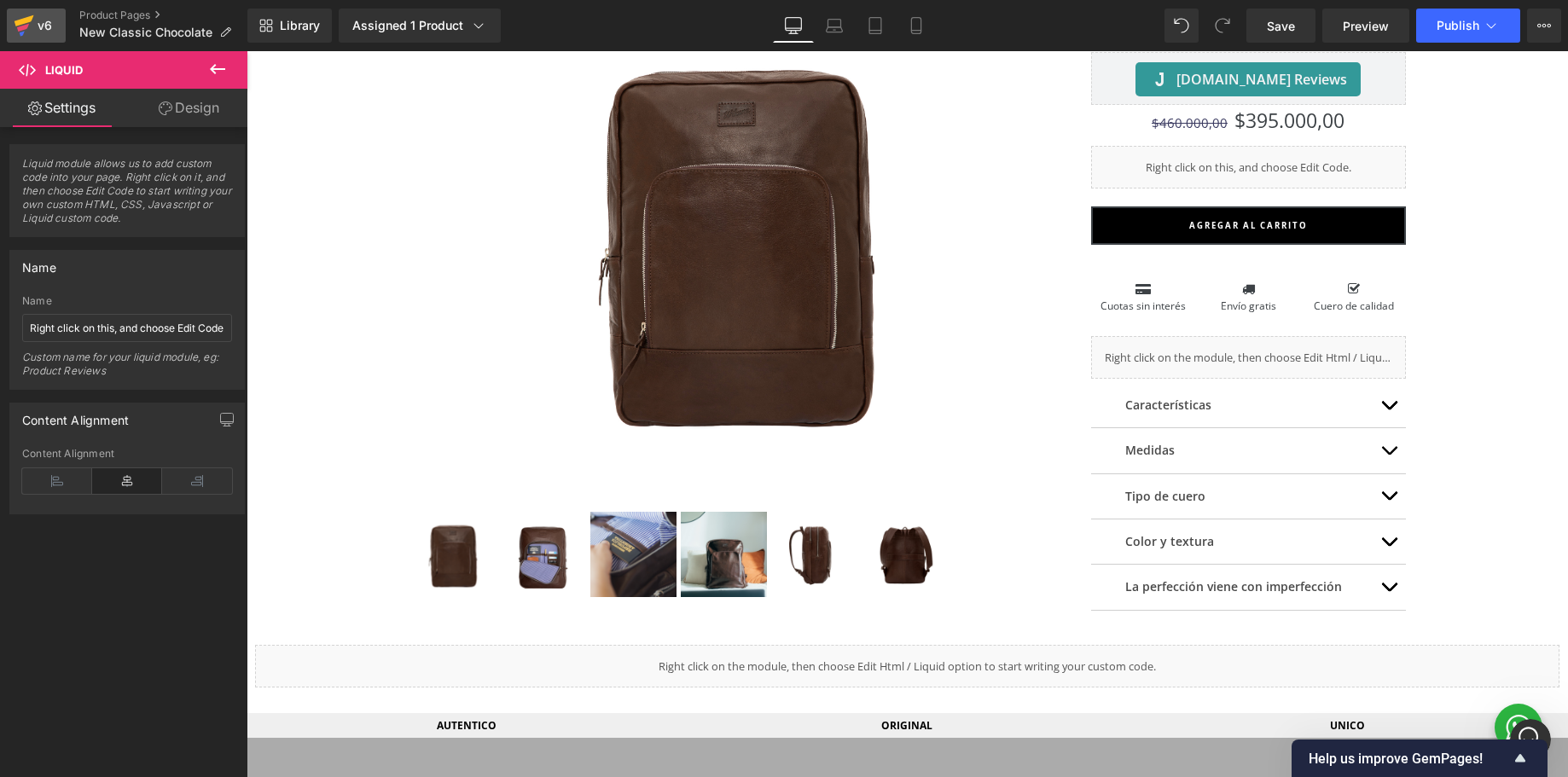
click at [32, 26] on icon at bounding box center [23, 26] width 20 height 42
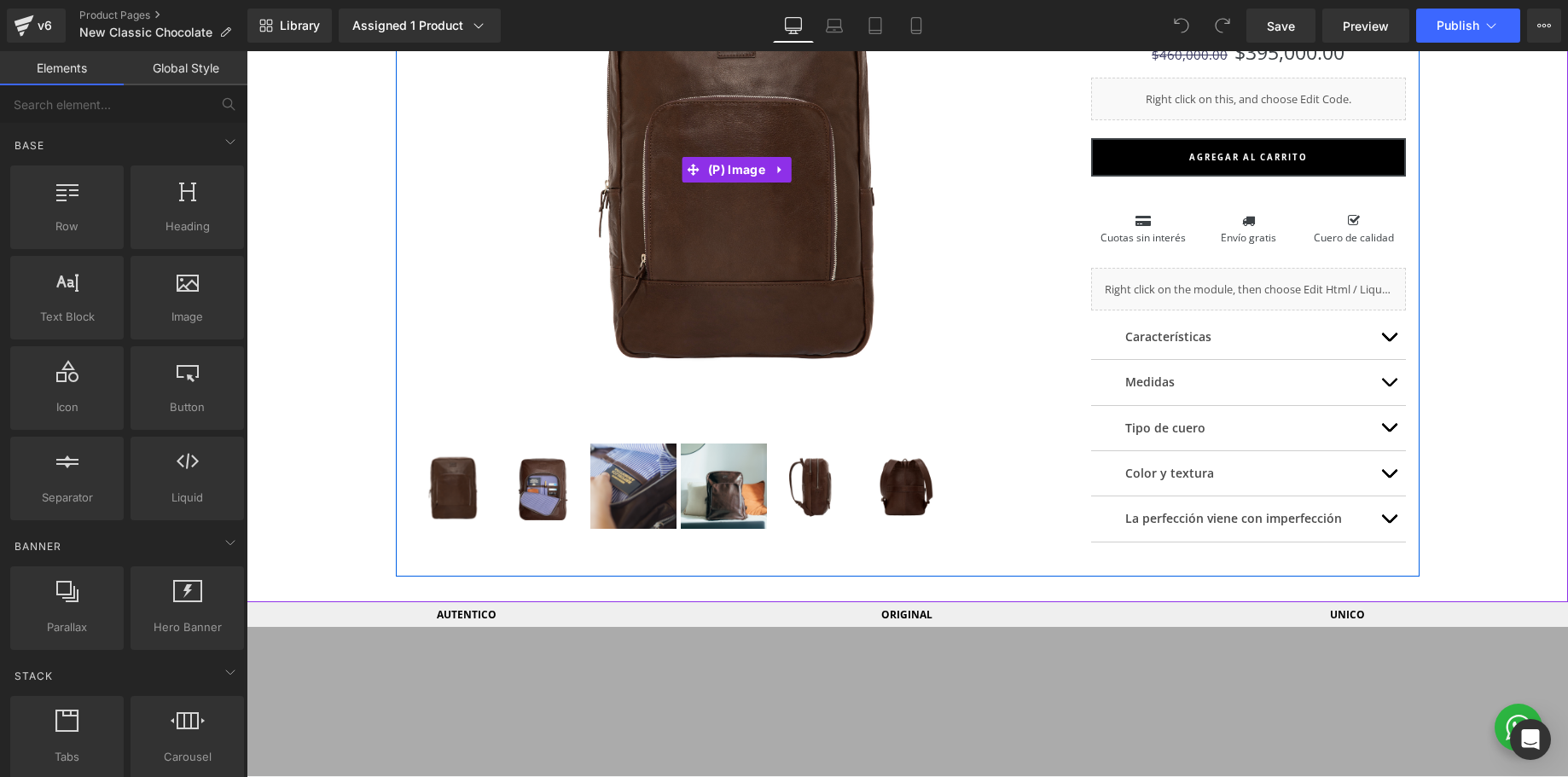
scroll to position [374, 0]
